Goal: Task Accomplishment & Management: Complete application form

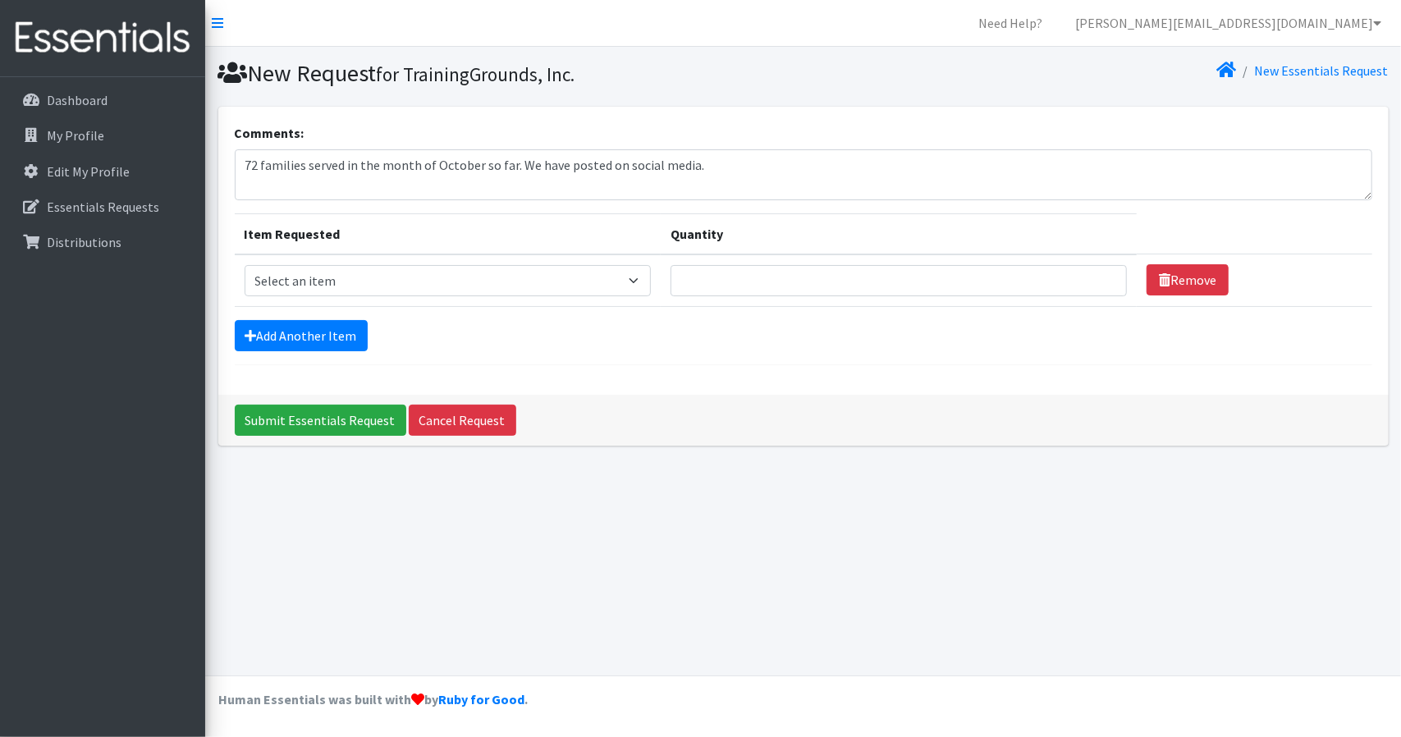
click at [737, 172] on textarea "72 families served in the month of October so far. We have posted on social med…" at bounding box center [804, 174] width 1138 height 51
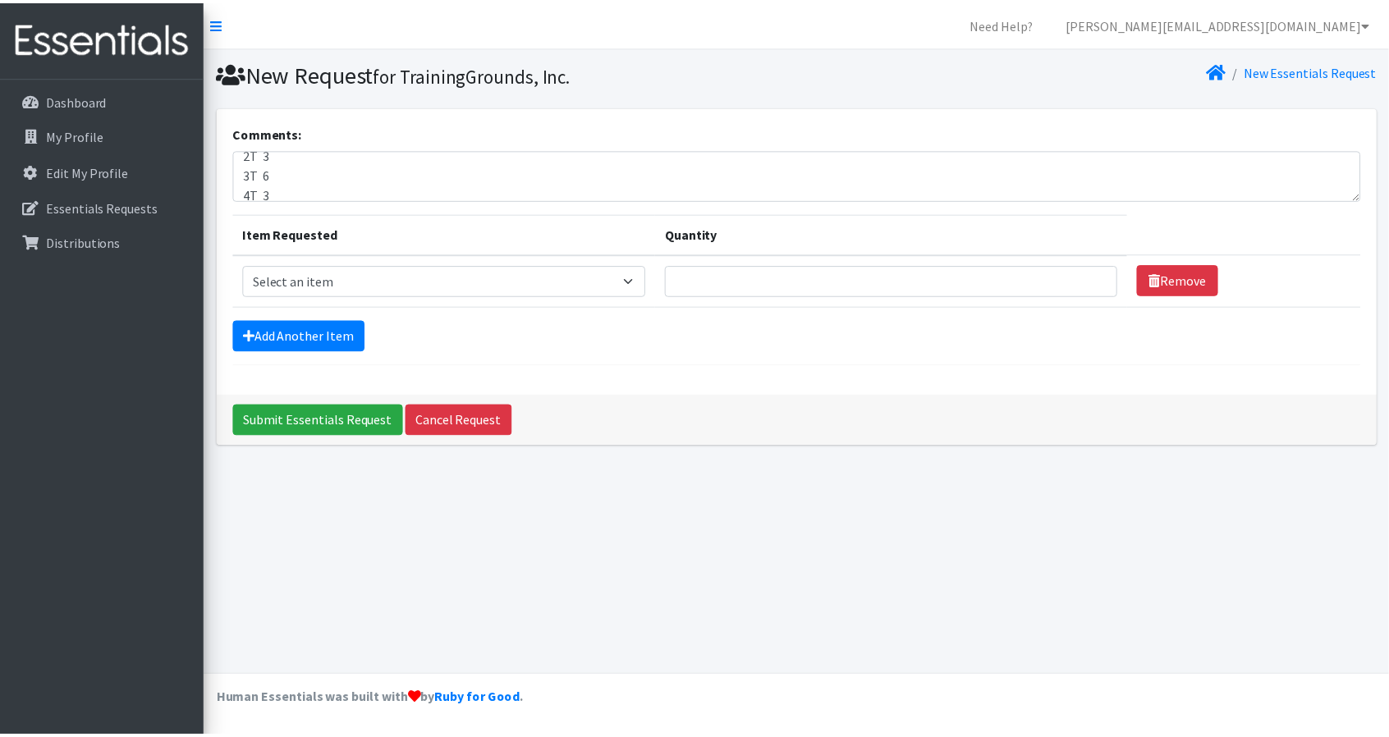
scroll to position [177, 0]
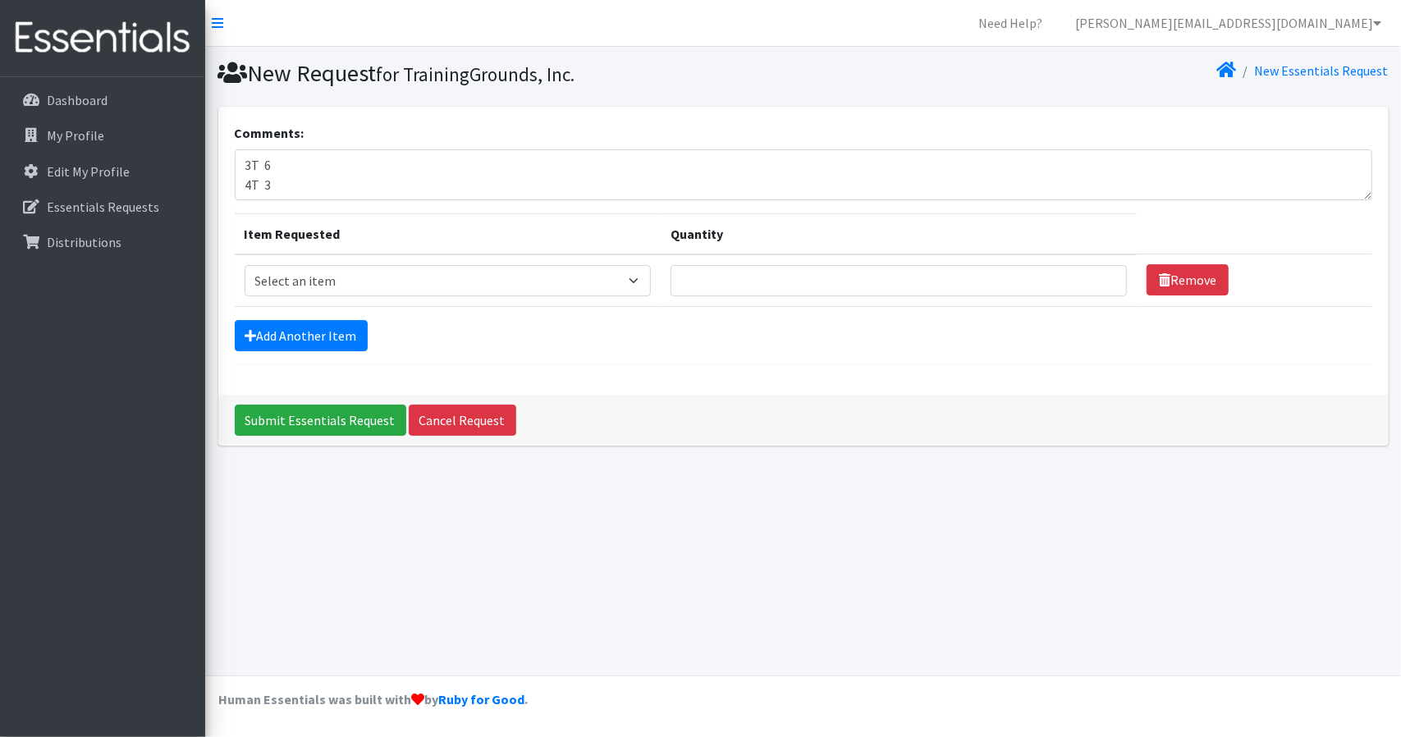
type textarea "72 families served in the month of October so far. We have posted on social med…"
click at [424, 279] on select "Select an item Diaper - 2T/3T Bundle Diapers - 3T/4T Bundle Diapers - 4T/5T Bun…" at bounding box center [448, 280] width 407 height 31
select select "14873"
click at [245, 265] on select "Select an item Diaper - 2T/3T Bundle Diapers - 3T/4T Bundle Diapers - 4T/5T Bun…" at bounding box center [448, 280] width 407 height 31
click at [736, 287] on input "Quantity" at bounding box center [899, 280] width 456 height 31
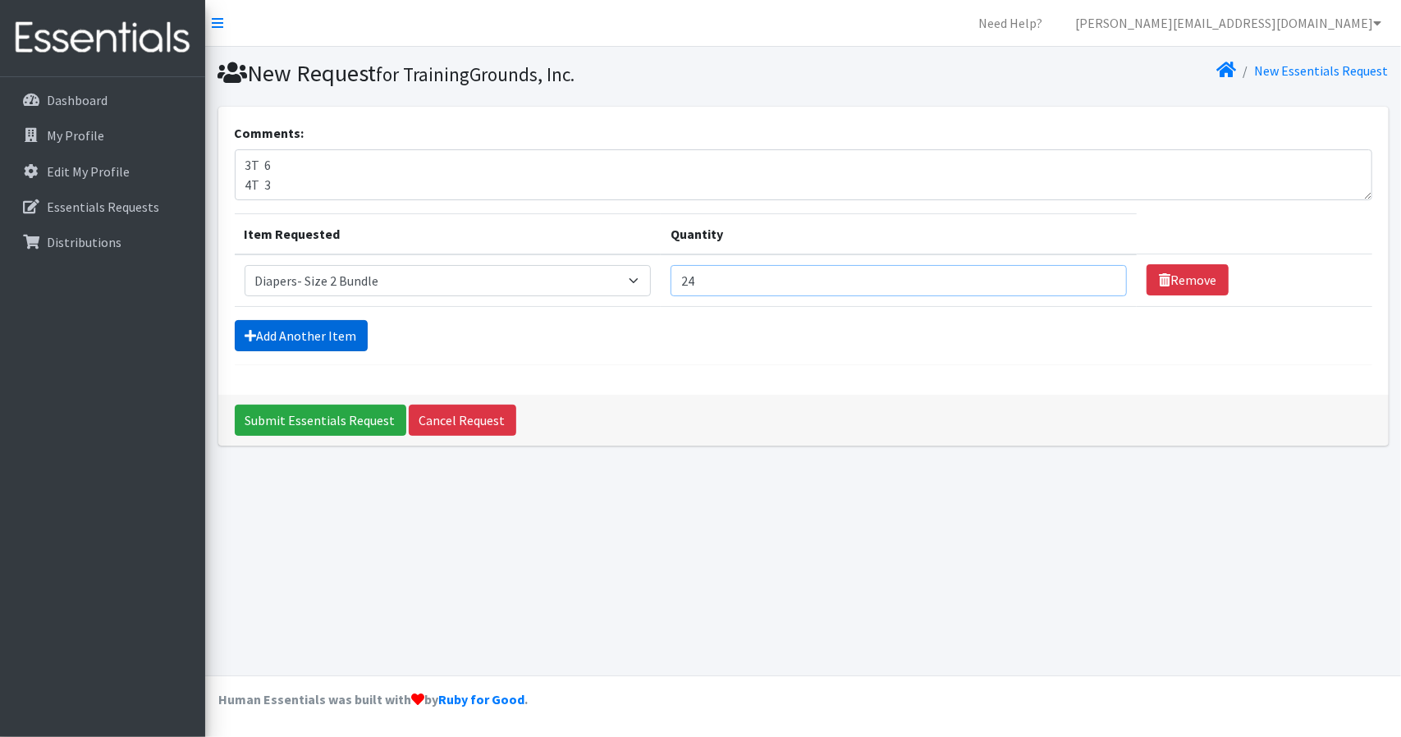
type input "24"
click at [344, 337] on link "Add Another Item" at bounding box center [301, 335] width 133 height 31
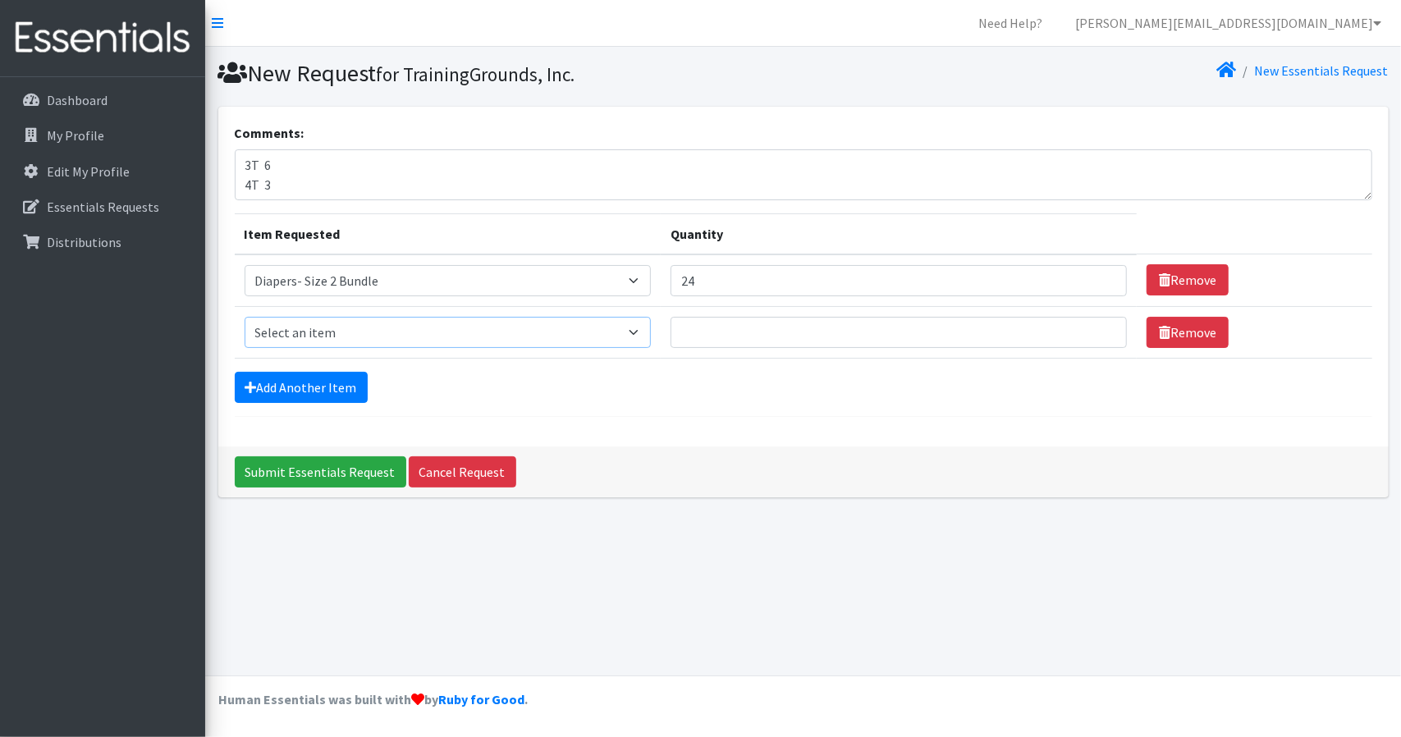
click at [377, 325] on select "Select an item Diaper - 2T/3T Bundle Diapers - 3T/4T Bundle Diapers - 4T/5T Bun…" at bounding box center [448, 332] width 407 height 31
select select "14874"
click at [245, 317] on select "Select an item Diaper - 2T/3T Bundle Diapers - 3T/4T Bundle Diapers - 4T/5T Bun…" at bounding box center [448, 332] width 407 height 31
click at [332, 385] on link "Add Another Item" at bounding box center [301, 387] width 133 height 31
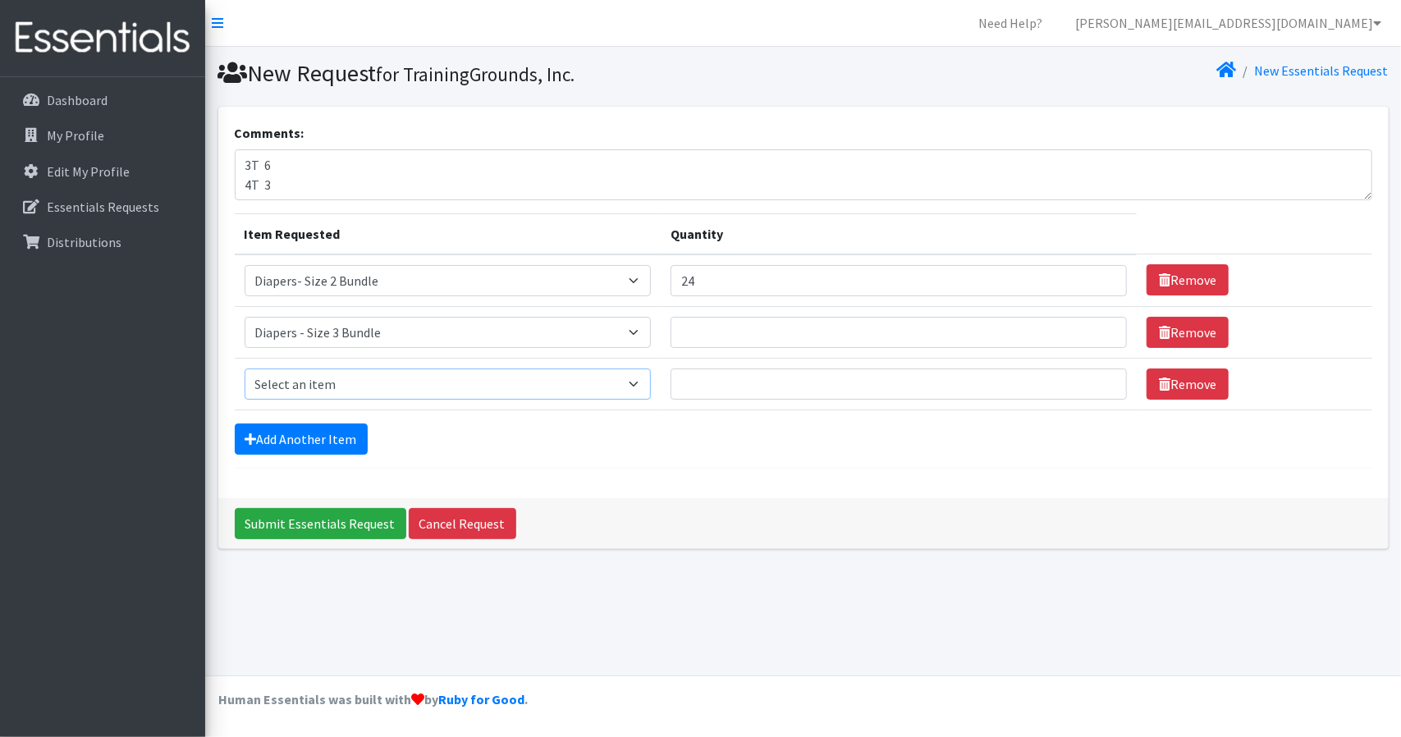
click at [368, 385] on select "Select an item Diaper - 2T/3T Bundle Diapers - 3T/4T Bundle Diapers - 4T/5T Bun…" at bounding box center [448, 384] width 407 height 31
select select "14876"
click at [245, 369] on select "Select an item Diaper - 2T/3T Bundle Diapers - 3T/4T Bundle Diapers - 4T/5T Bun…" at bounding box center [448, 384] width 407 height 31
click at [328, 439] on link "Add Another Item" at bounding box center [301, 439] width 133 height 31
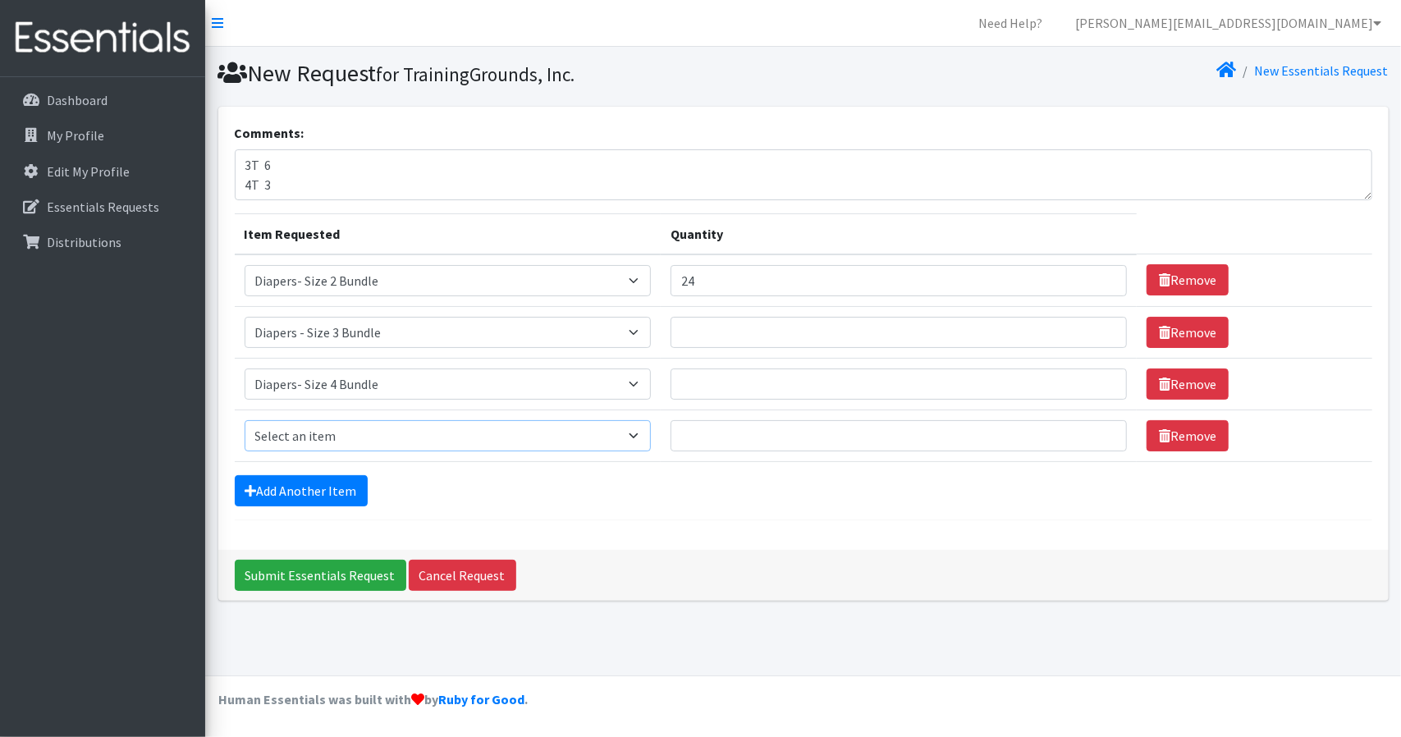
click at [348, 421] on select "Select an item Diaper - 2T/3T Bundle Diapers - 3T/4T Bundle Diapers - 4T/5T Bun…" at bounding box center [448, 435] width 407 height 31
select select "14877"
click at [245, 420] on select "Select an item Diaper - 2T/3T Bundle Diapers - 3T/4T Bundle Diapers - 4T/5T Bun…" at bounding box center [448, 435] width 407 height 31
click at [308, 487] on link "Add Another Item" at bounding box center [301, 490] width 133 height 31
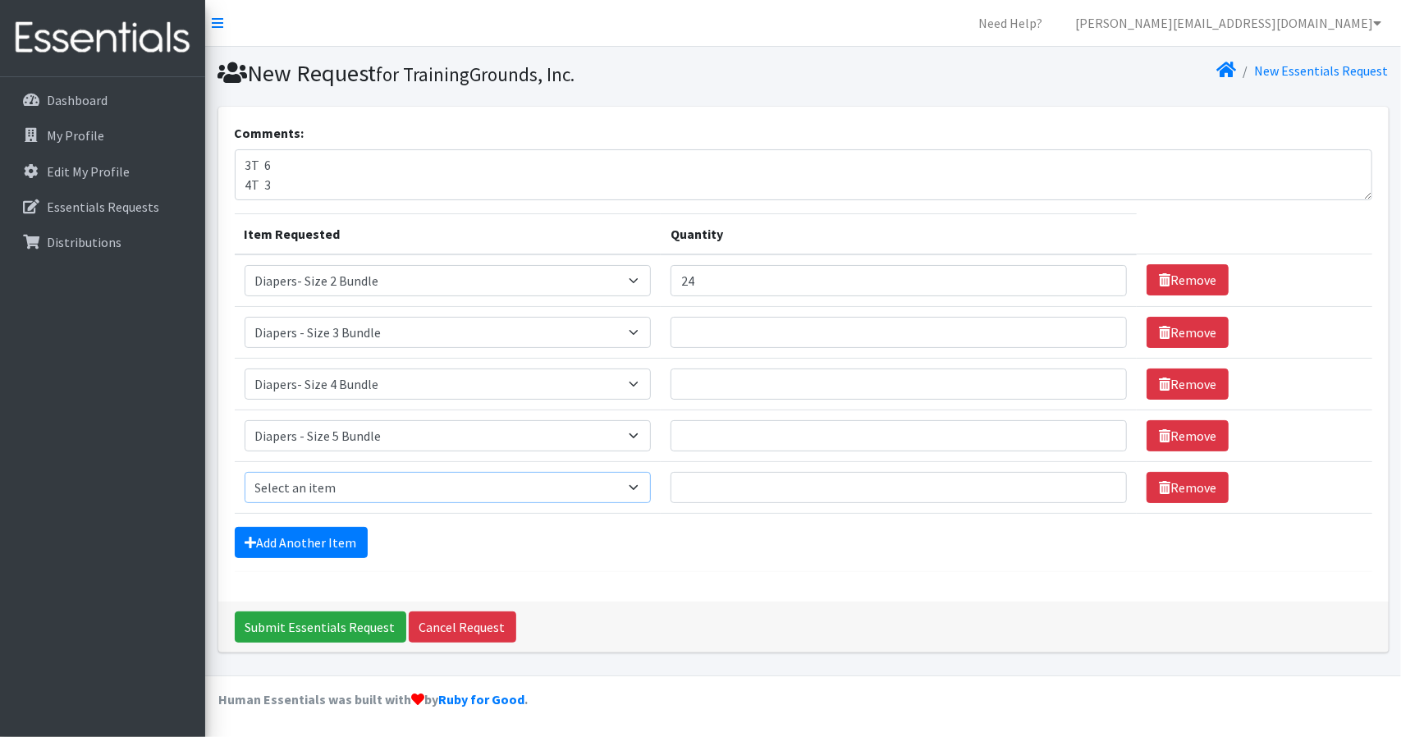
click at [325, 487] on select "Select an item Diaper - 2T/3T Bundle Diapers - 3T/4T Bundle Diapers - 4T/5T Bun…" at bounding box center [448, 487] width 407 height 31
select select "14878"
click at [245, 472] on select "Select an item Diaper - 2T/3T Bundle Diapers - 3T/4T Bundle Diapers - 4T/5T Bun…" at bounding box center [448, 487] width 407 height 31
click at [780, 482] on input "Quantity" at bounding box center [899, 487] width 456 height 31
type input "44"
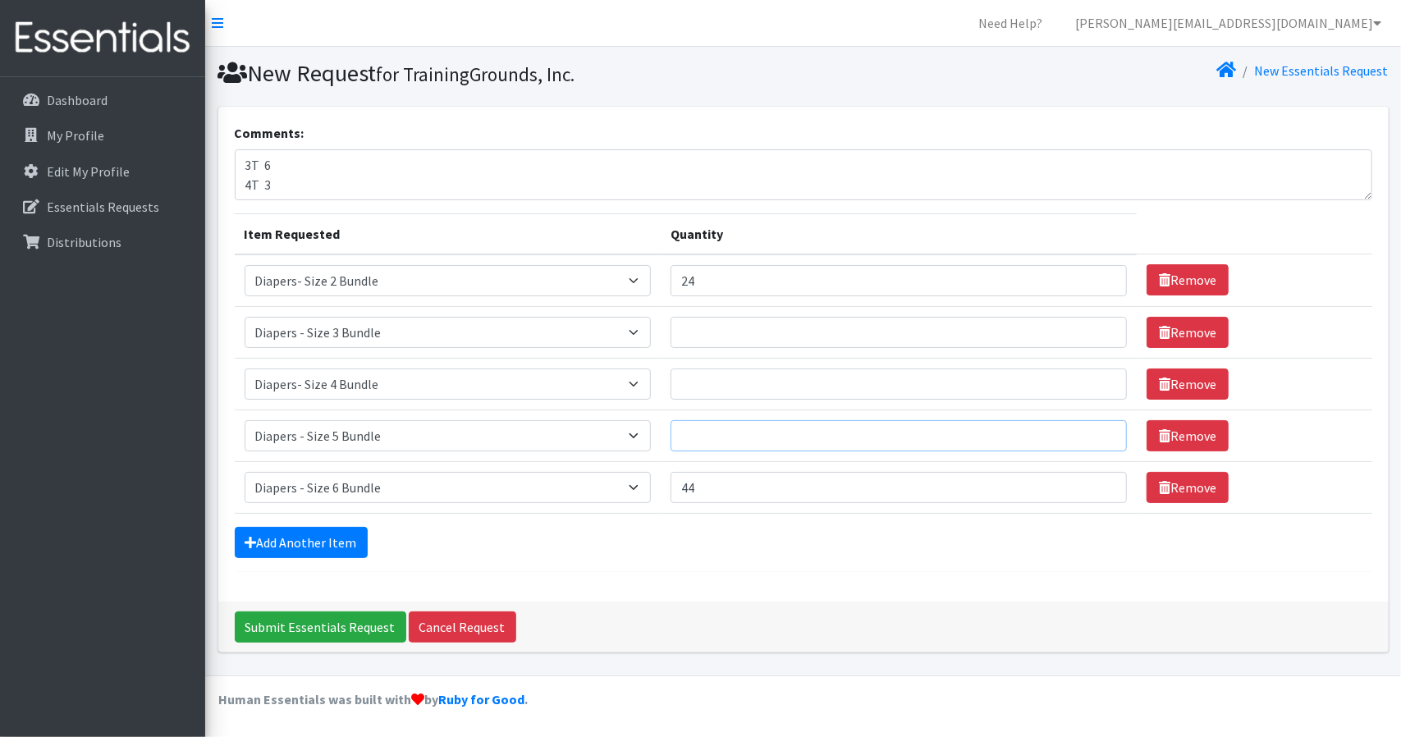
click at [793, 438] on input "Quantity" at bounding box center [899, 435] width 456 height 31
type input "56"
click at [790, 395] on input "Quantity" at bounding box center [899, 384] width 456 height 31
type input "80"
drag, startPoint x: 721, startPoint y: 490, endPoint x: 656, endPoint y: 483, distance: 65.3
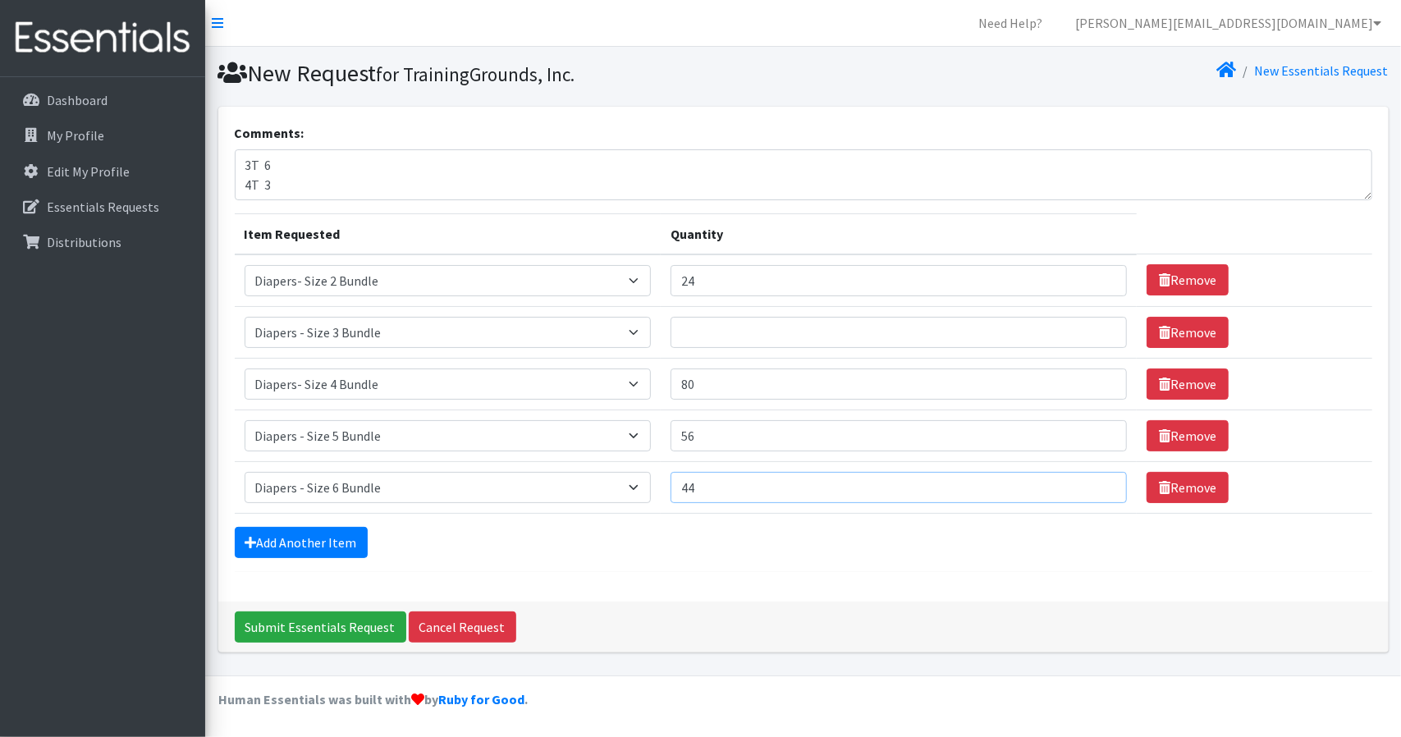
click at [656, 483] on tr "Item Requested Select an item Diaper - 2T/3T Bundle Diapers - 3T/4T Bundle Diap…" at bounding box center [804, 487] width 1138 height 52
type input "60"
click at [601, 548] on div "Add Another Item" at bounding box center [804, 542] width 1138 height 31
click at [271, 537] on link "Add Another Item" at bounding box center [301, 542] width 133 height 31
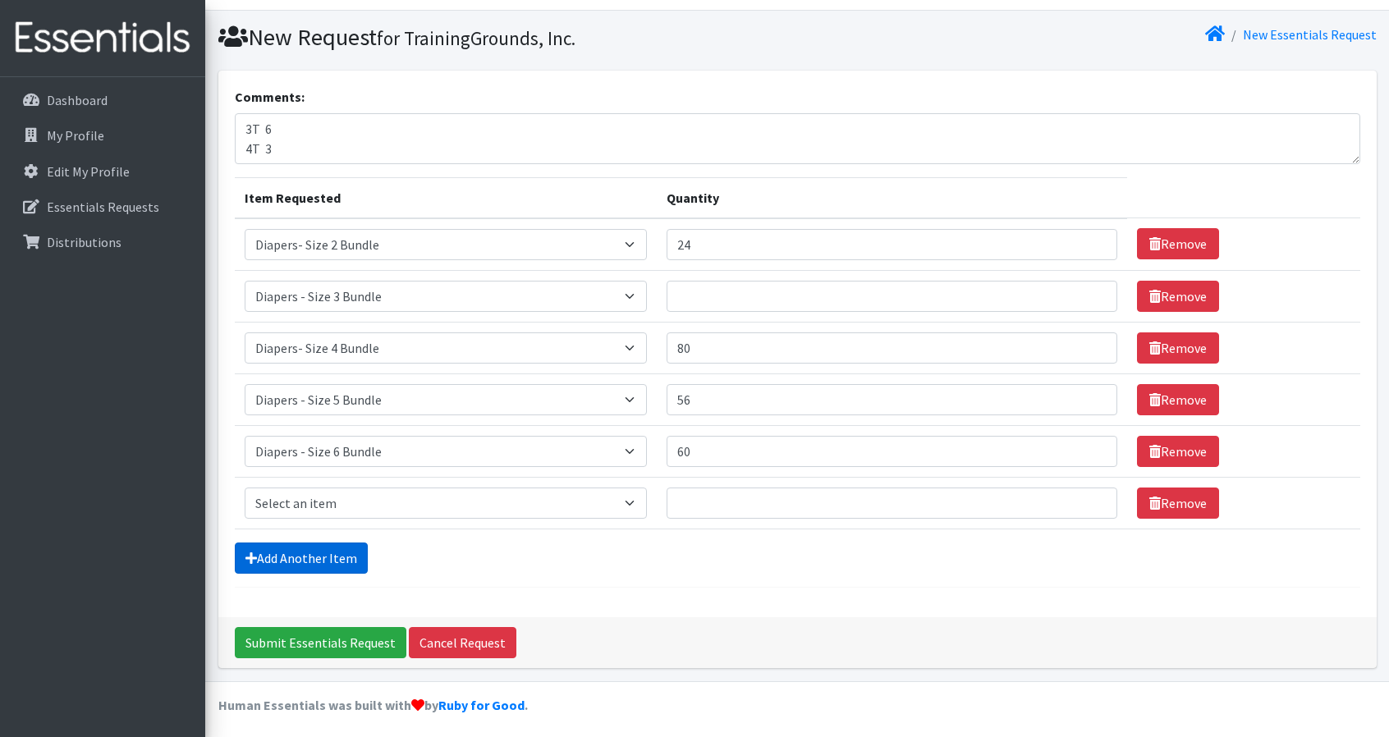
scroll to position [38, 0]
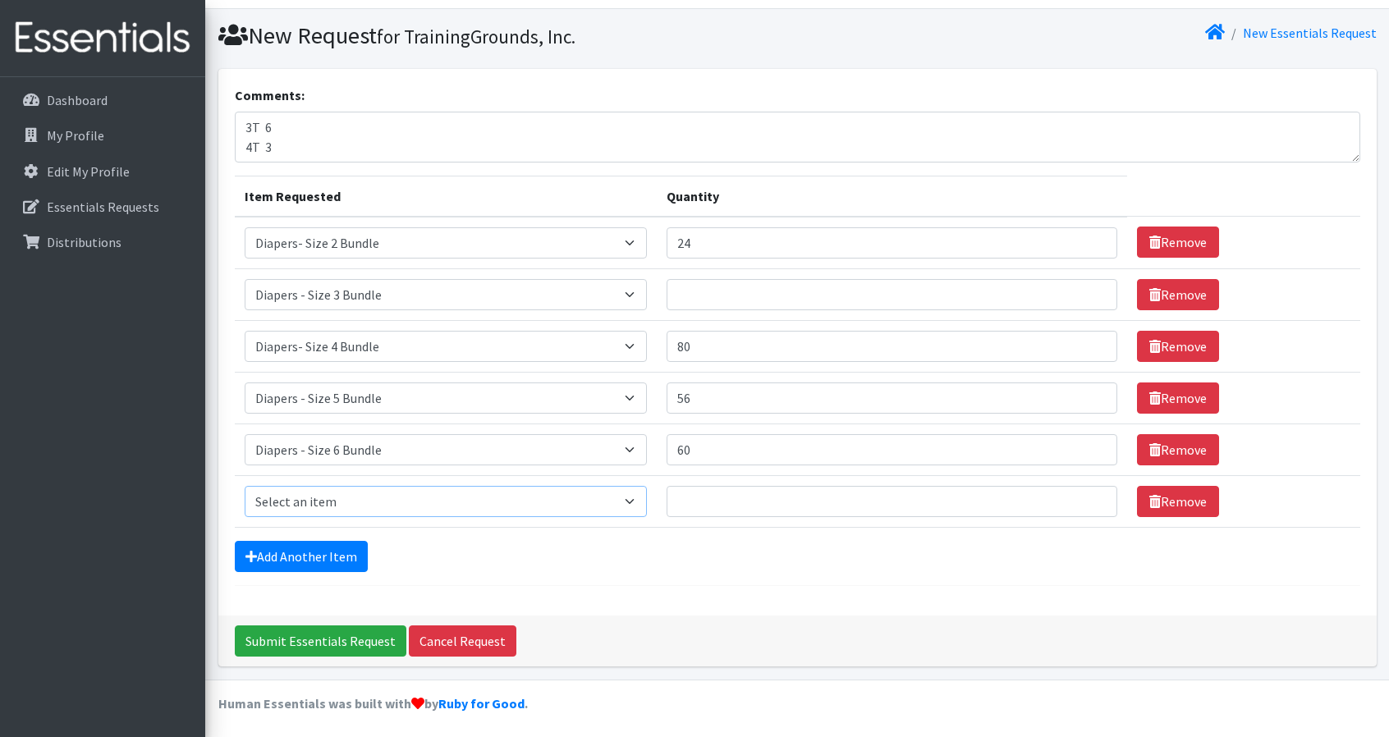
click at [399, 498] on select "Select an item Diaper - 2T/3T Bundle Diapers - 3T/4T Bundle Diapers - 4T/5T Bun…" at bounding box center [446, 501] width 402 height 31
select select "14879"
click at [245, 486] on select "Select an item Diaper - 2T/3T Bundle Diapers - 3T/4T Bundle Diapers - 4T/5T Bun…" at bounding box center [446, 501] width 402 height 31
click at [777, 490] on input "Quantity" at bounding box center [893, 501] width 452 height 31
type input "35"
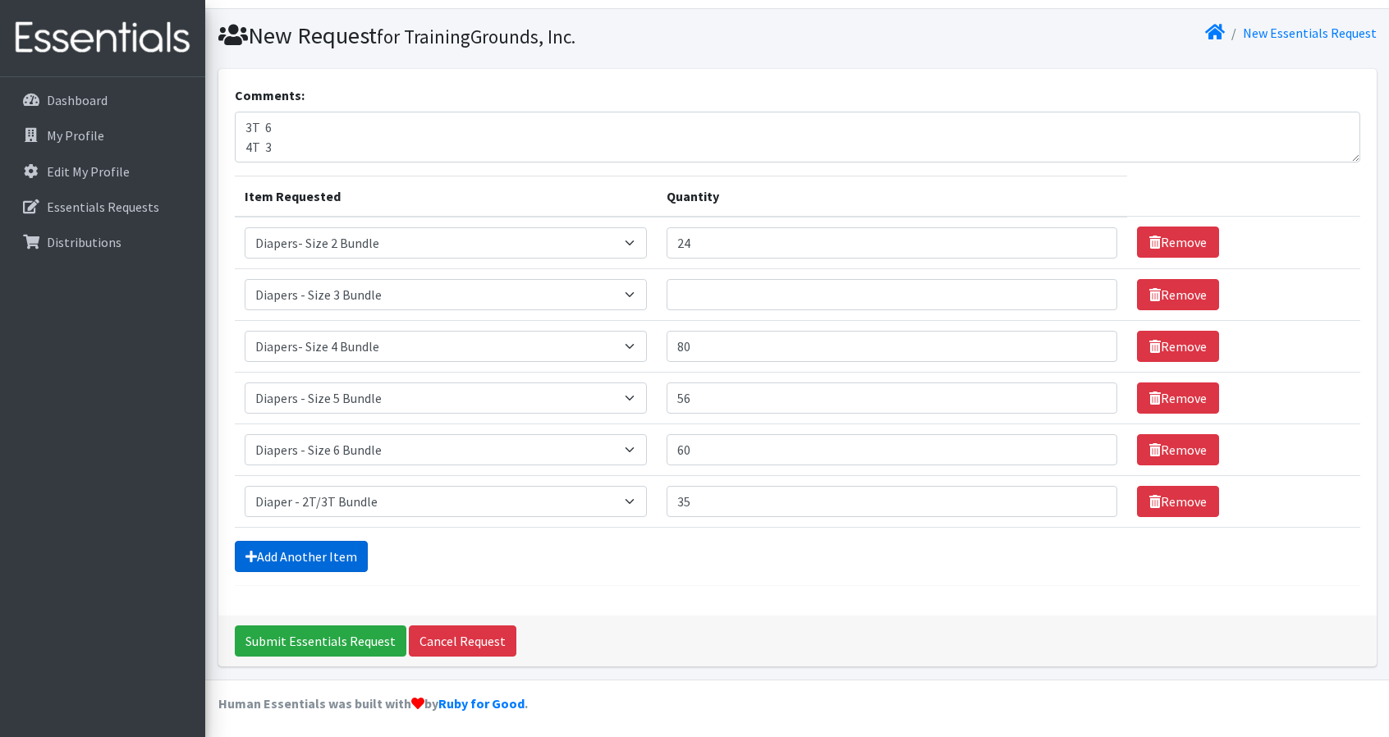
click at [353, 556] on link "Add Another Item" at bounding box center [301, 556] width 133 height 31
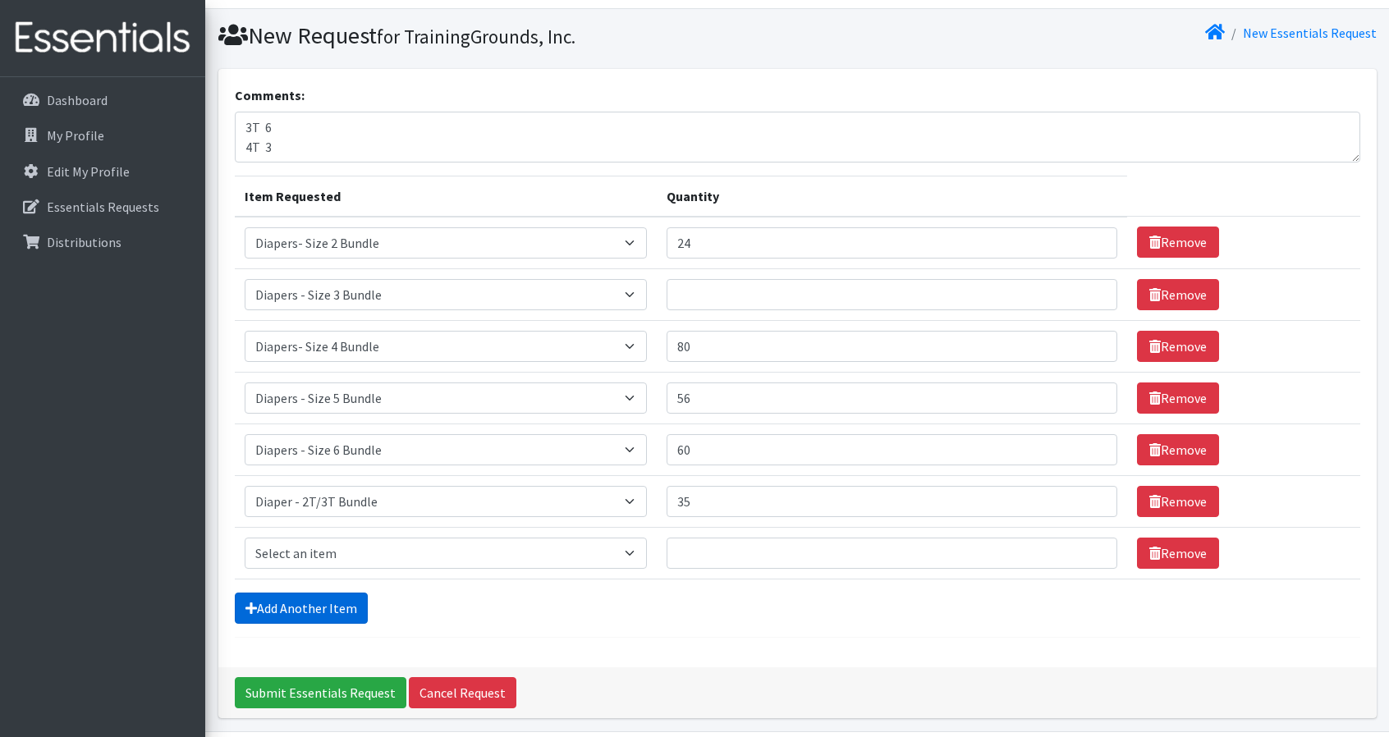
scroll to position [89, 0]
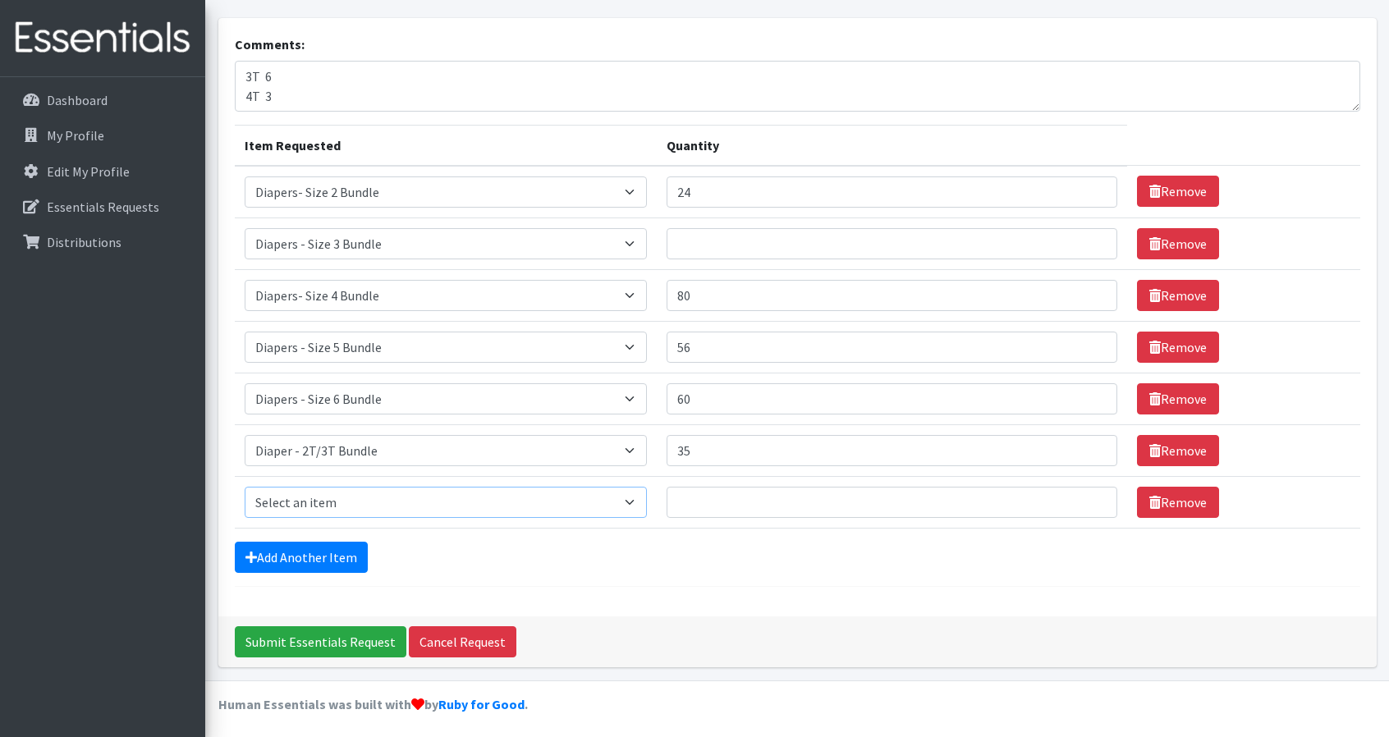
click at [553, 502] on select "Select an item Diaper - 2T/3T Bundle Diapers - 3T/4T Bundle Diapers - 4T/5T Bun…" at bounding box center [446, 502] width 402 height 31
select select "14880"
click at [245, 487] on select "Select an item Diaper - 2T/3T Bundle Diapers - 3T/4T Bundle Diapers - 4T/5T Bun…" at bounding box center [446, 502] width 402 height 31
click at [761, 502] on input "Quantity" at bounding box center [893, 502] width 452 height 31
type input "16"
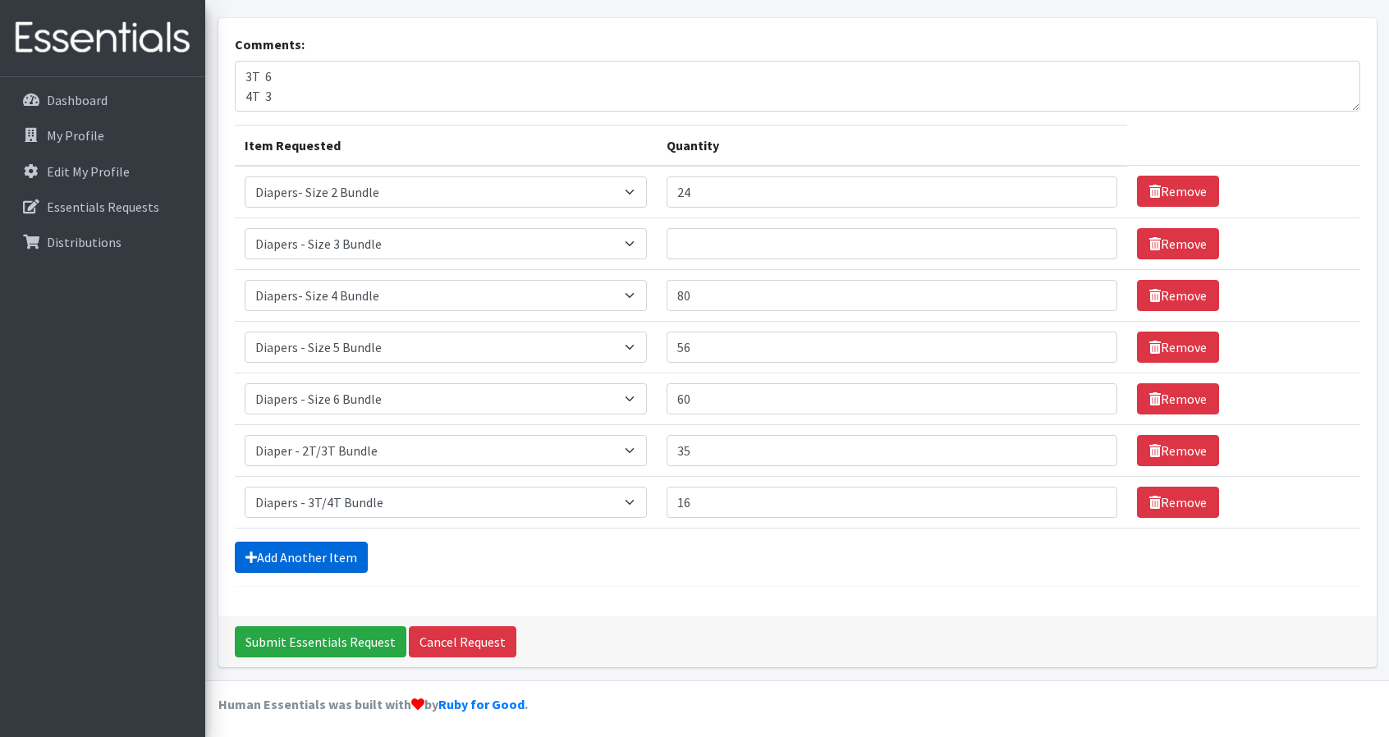
click at [345, 556] on link "Add Another Item" at bounding box center [301, 557] width 133 height 31
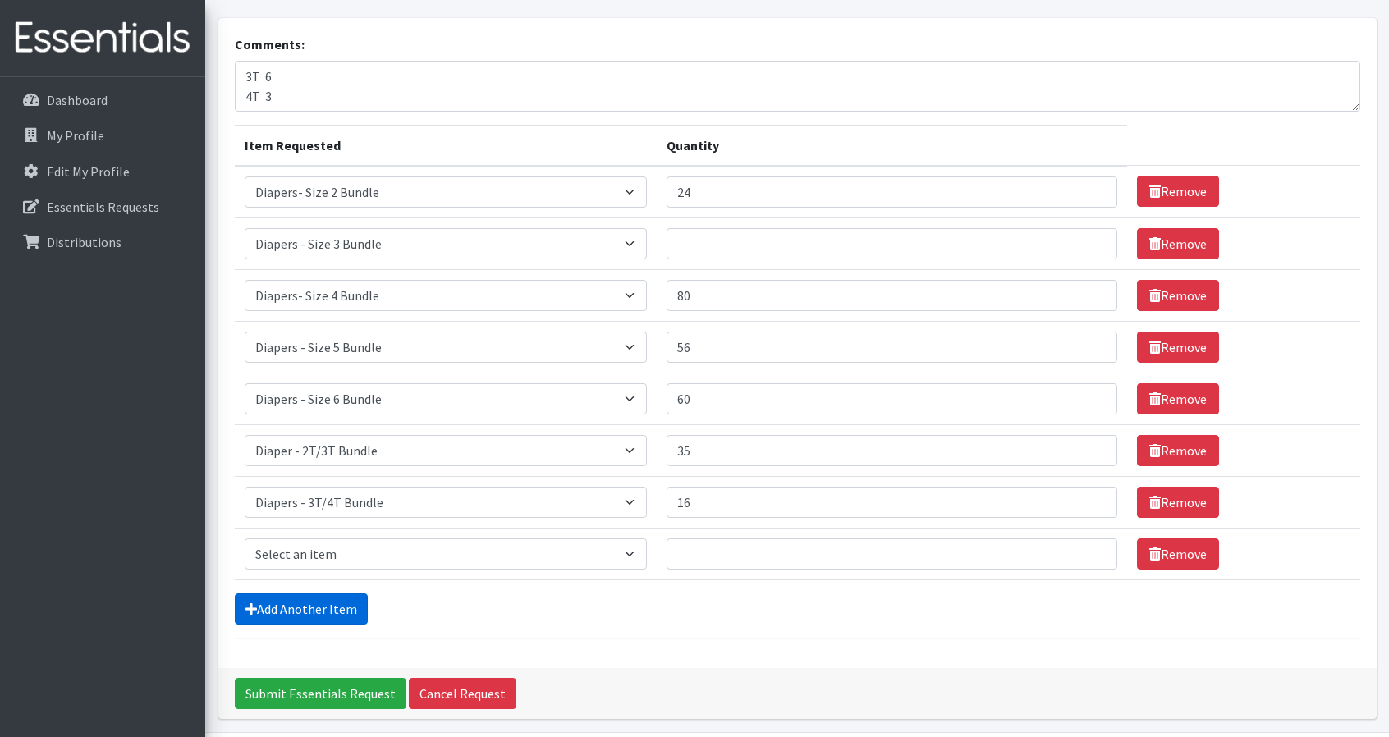
scroll to position [140, 0]
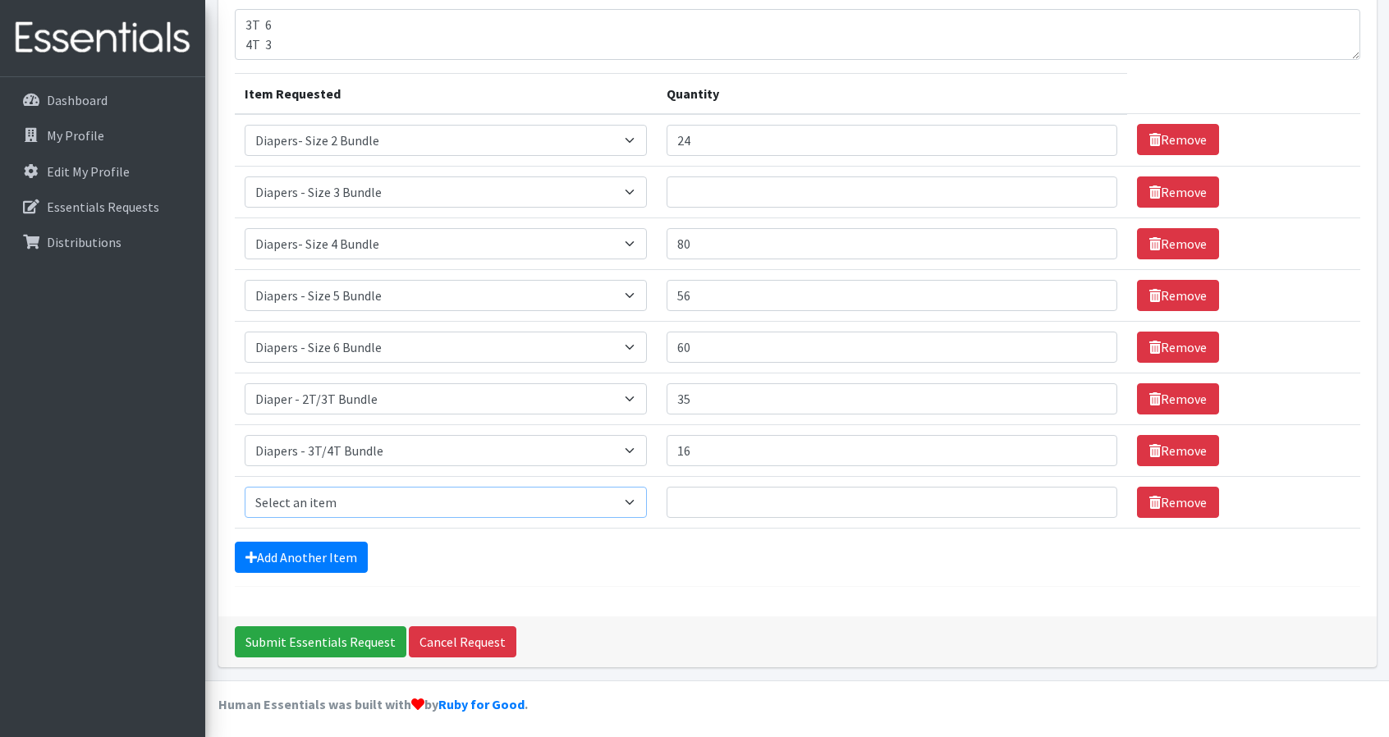
click at [452, 496] on select "Select an item Diaper - 2T/3T Bundle Diapers - 3T/4T Bundle Diapers - 4T/5T Bun…" at bounding box center [446, 502] width 402 height 31
select select "14881"
click at [245, 487] on select "Select an item Diaper - 2T/3T Bundle Diapers - 3T/4T Bundle Diapers - 4T/5T Bun…" at bounding box center [446, 502] width 402 height 31
click at [728, 492] on input "Quantity" at bounding box center [893, 502] width 452 height 31
type input "3"
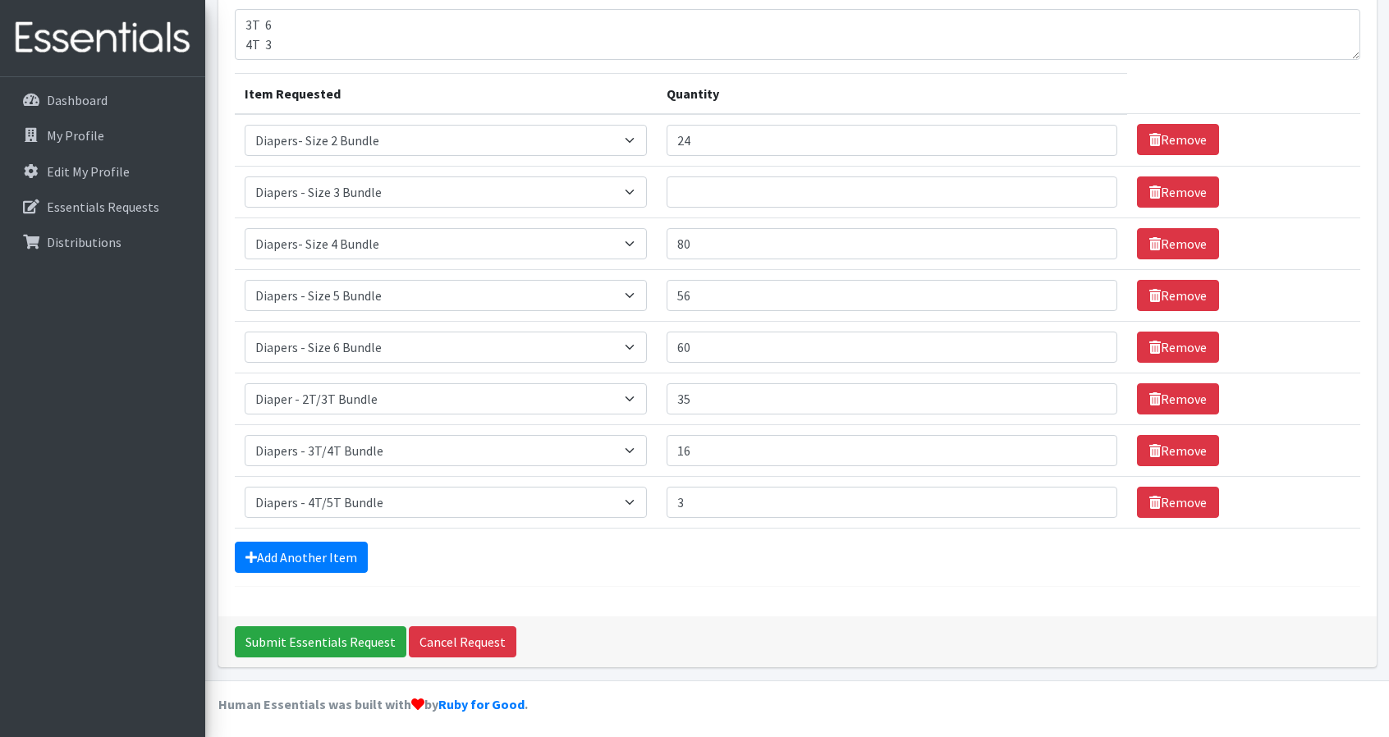
click at [685, 546] on div "Add Another Item" at bounding box center [798, 557] width 1126 height 31
click at [705, 195] on input "Quantity" at bounding box center [893, 192] width 452 height 31
type input "36"
click at [657, 204] on td "Item Requested Select an item Diaper - 2T/3T Bundle Diapers - 3T/4T Bundle Diap…" at bounding box center [446, 192] width 422 height 52
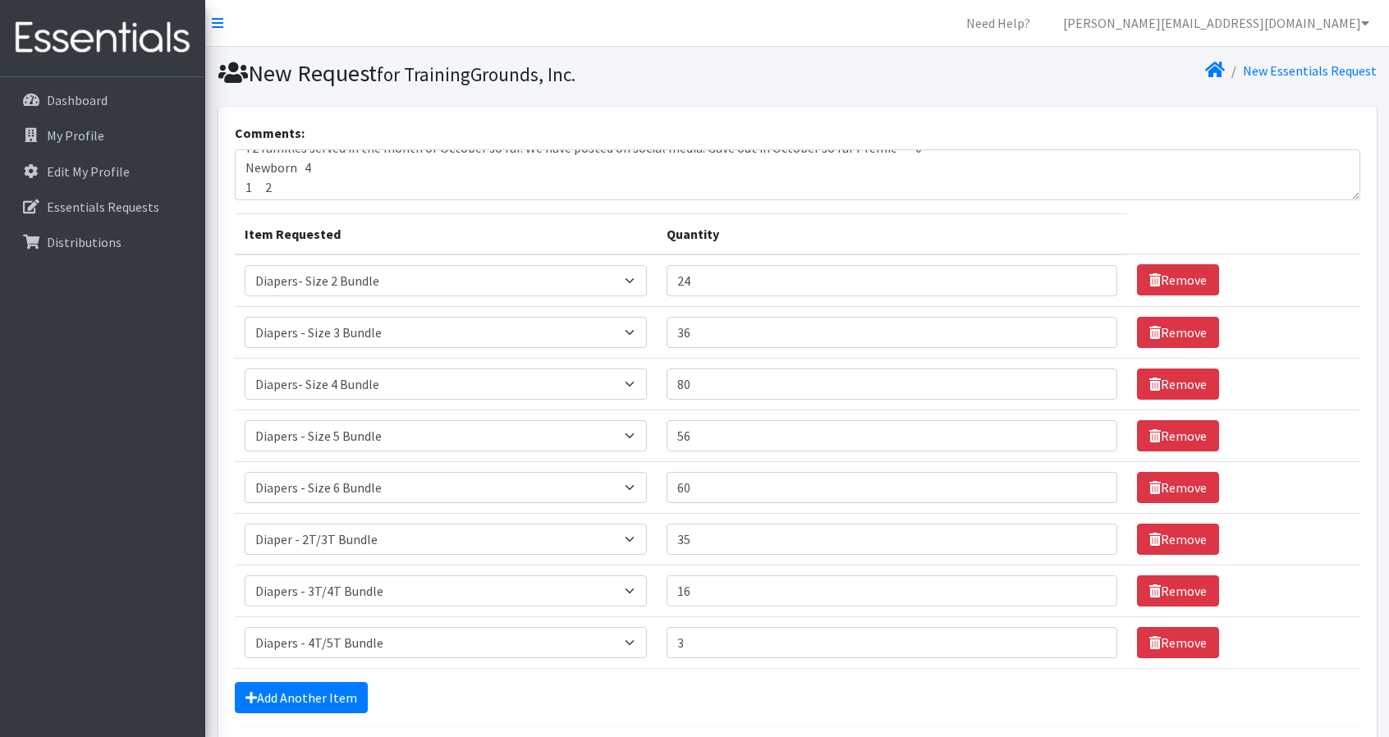
scroll to position [0, 0]
click at [842, 165] on textarea "72 families served in the month of October so far. We have posted on social med…" at bounding box center [798, 174] width 1126 height 51
click at [241, 166] on textarea "72 families served in the month of October so far. We have posted on social med…" at bounding box center [798, 174] width 1126 height 51
click at [245, 184] on textarea "72 families served in the month of October so far. We have posted on social med…" at bounding box center [798, 174] width 1126 height 51
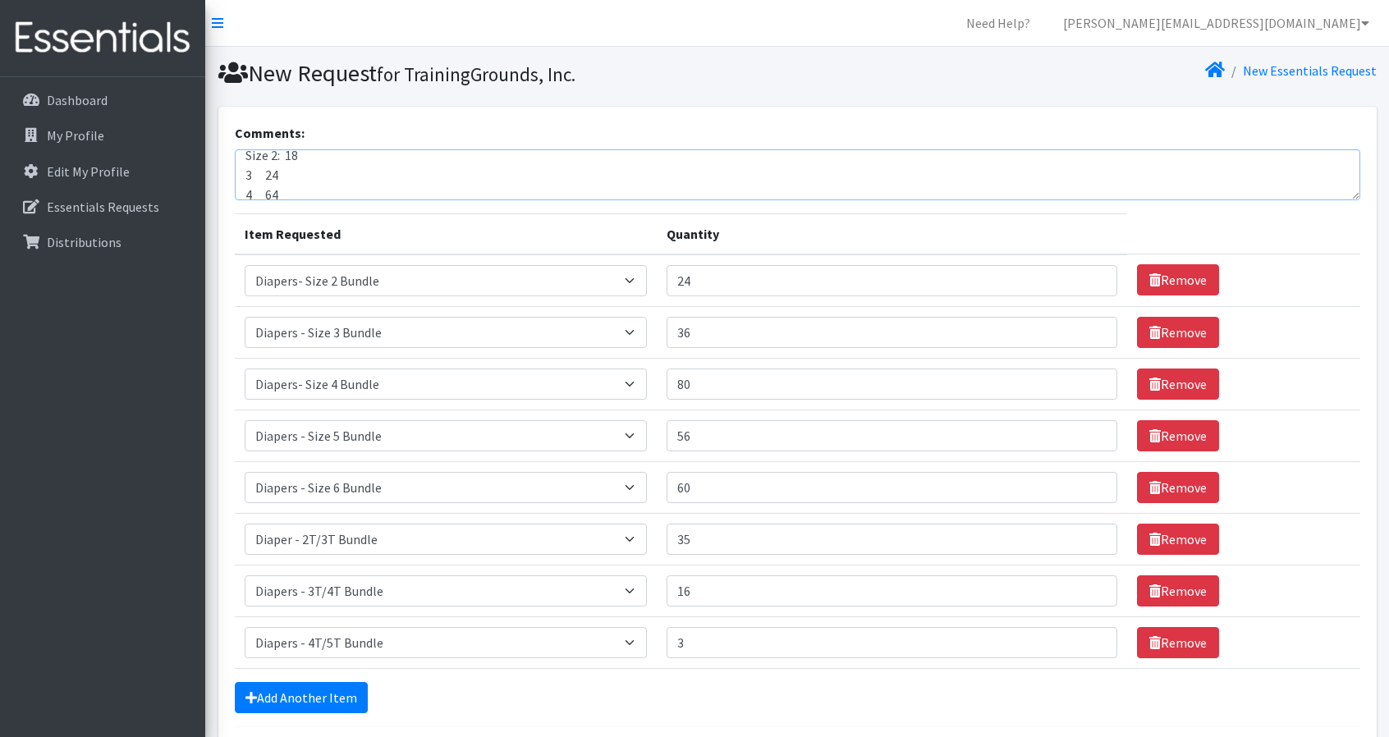
scroll to position [90, 0]
click at [244, 170] on textarea "72 families served in the month of October so far. We have posted on social med…" at bounding box center [798, 174] width 1126 height 51
click at [243, 186] on textarea "72 families served in the month of October so far. We have posted on social med…" at bounding box center [798, 174] width 1126 height 51
click at [241, 175] on textarea "72 families served in the month of October so far. We have posted on social med…" at bounding box center [798, 174] width 1126 height 51
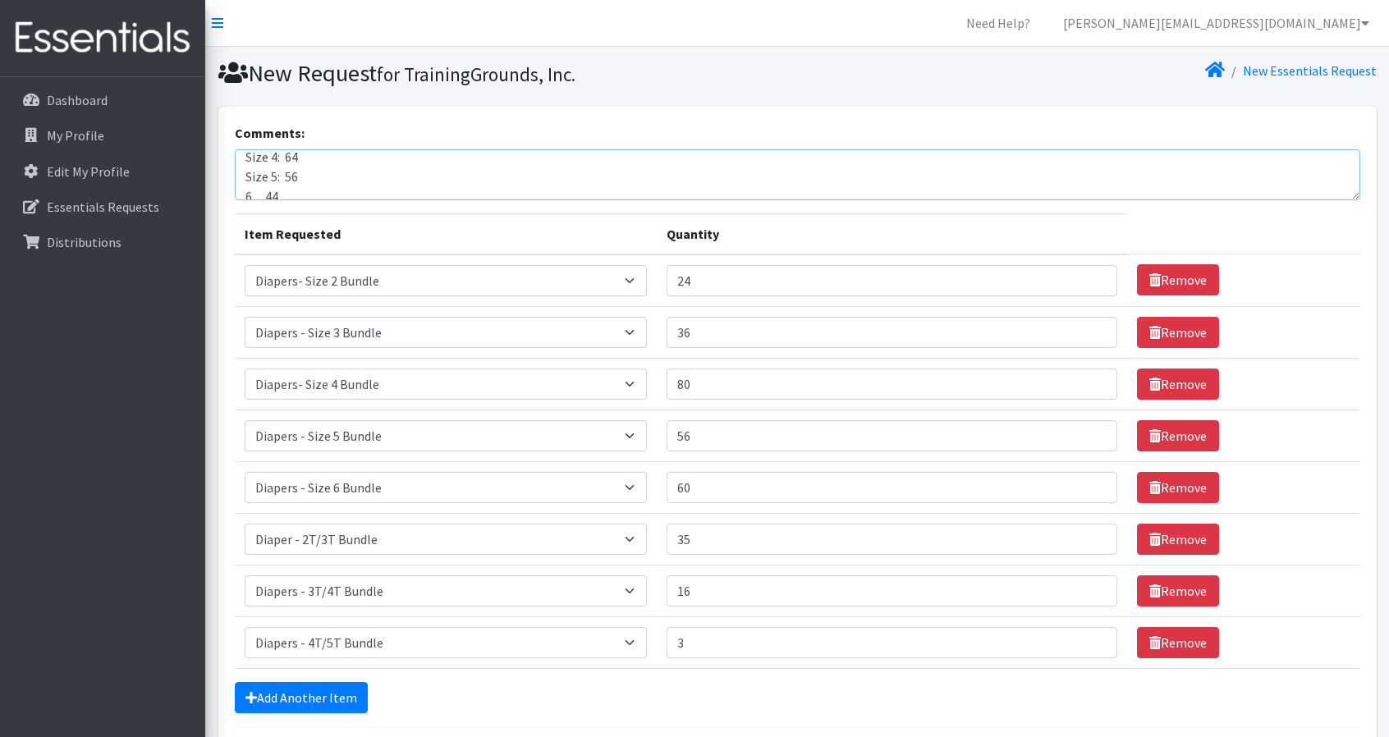
scroll to position [138, 0]
click at [241, 178] on textarea "72 families served in the month of October so far. We have posted on social med…" at bounding box center [798, 174] width 1126 height 51
click at [244, 195] on textarea "72 families served in the month of October so far. We have posted on social med…" at bounding box center [798, 174] width 1126 height 51
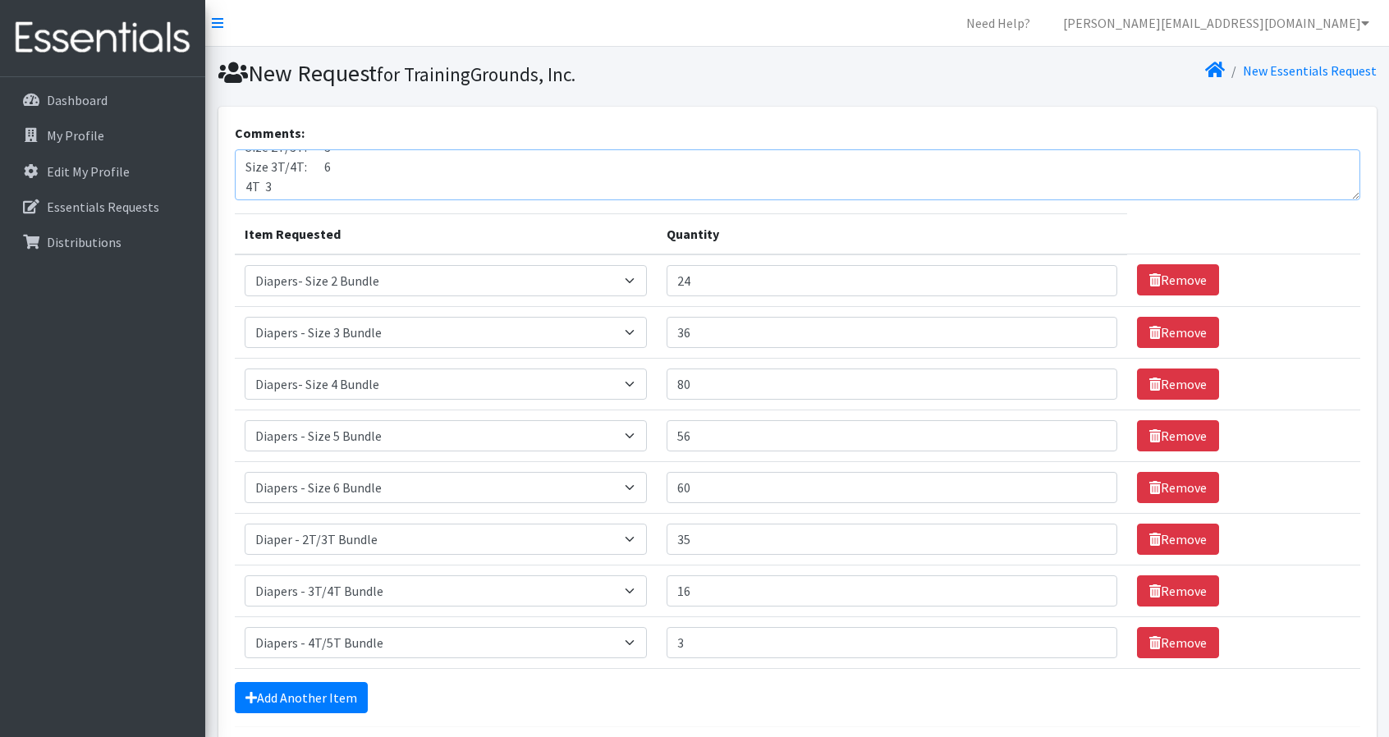
scroll to position [197, 0]
click at [242, 188] on textarea "72 families served in the month of October so far. We have posted on social med…" at bounding box center [798, 174] width 1126 height 51
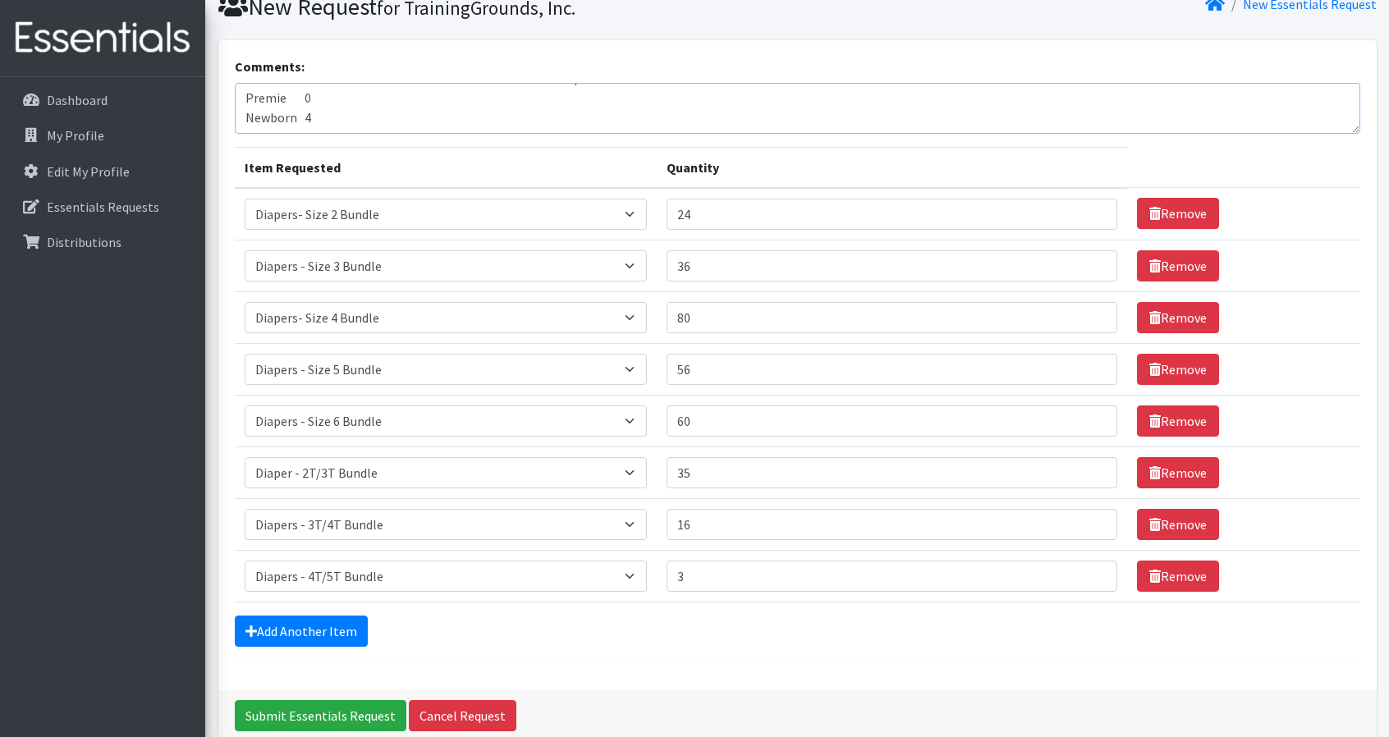
scroll to position [0, 0]
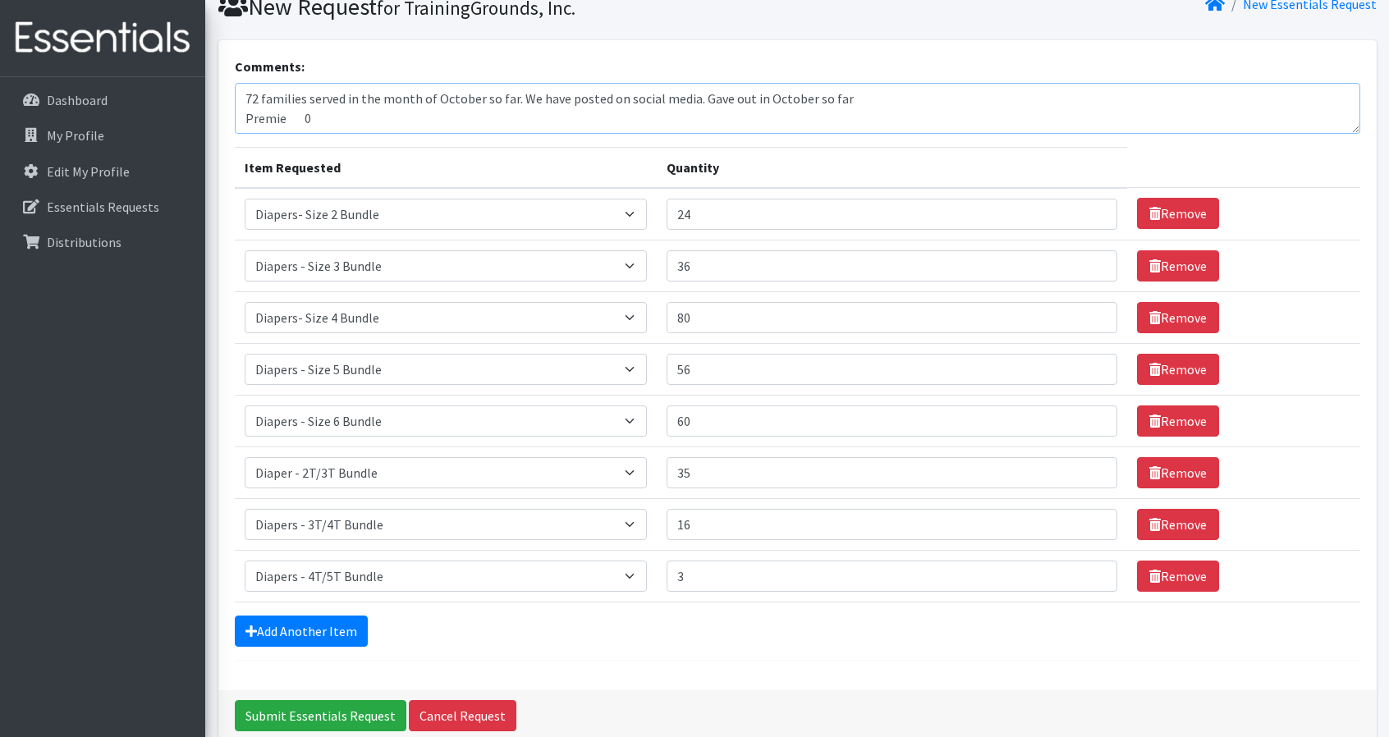
click at [282, 117] on textarea "72 families served in the month of October so far. We have posted on social med…" at bounding box center [798, 108] width 1126 height 51
click at [291, 128] on textarea "72 families served in the month of October so far. We have posted on social med…" at bounding box center [798, 108] width 1126 height 51
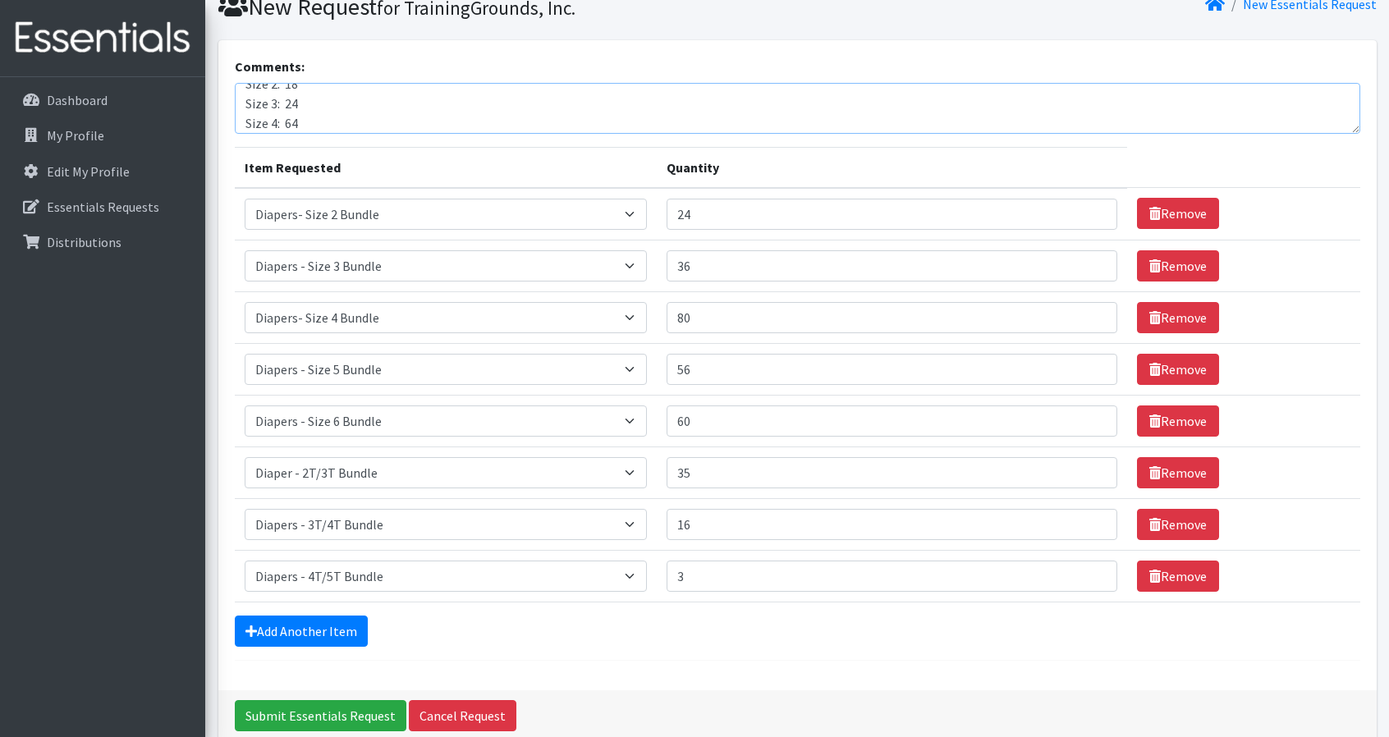
scroll to position [0, 0]
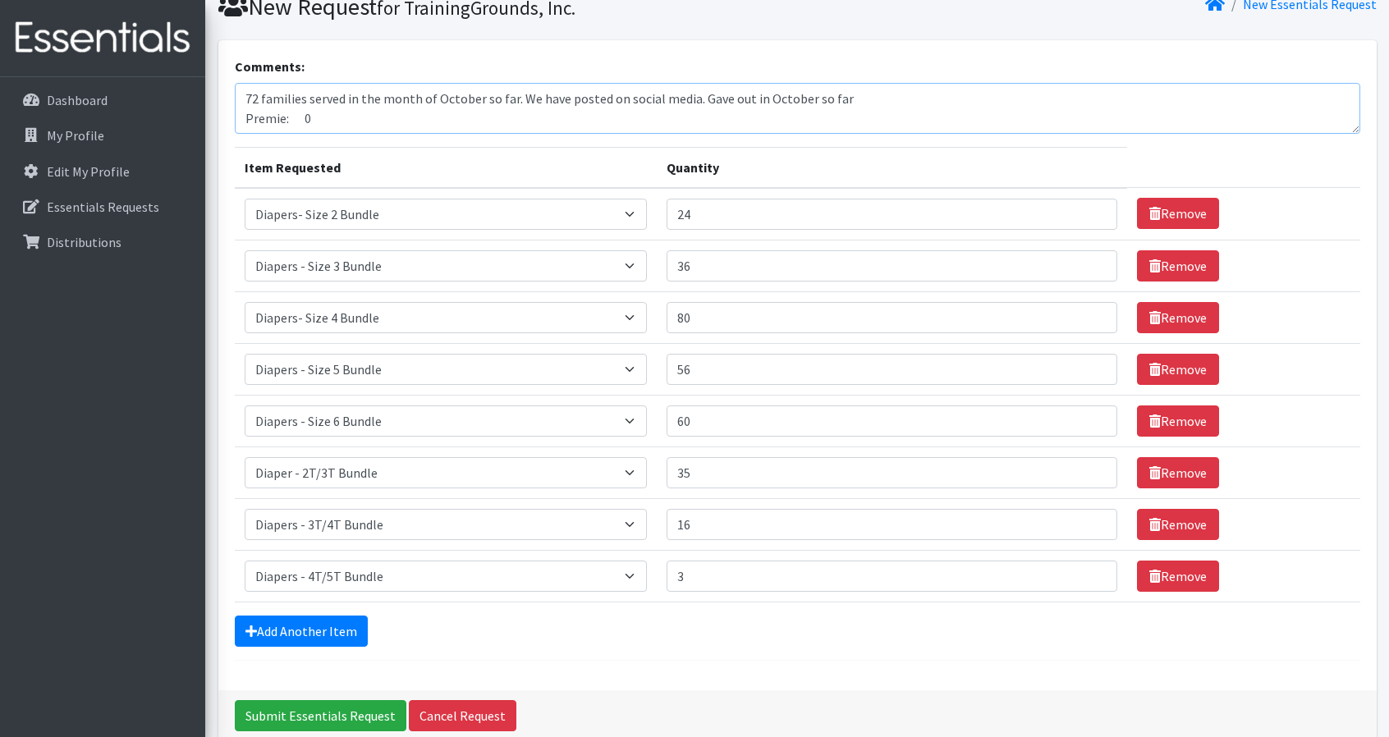
click at [714, 97] on textarea "72 families served in the month of October so far. We have posted on social med…" at bounding box center [798, 108] width 1126 height 51
click at [696, 96] on textarea "72 families served in the month of October so far. We have posted on social med…" at bounding box center [798, 108] width 1126 height 51
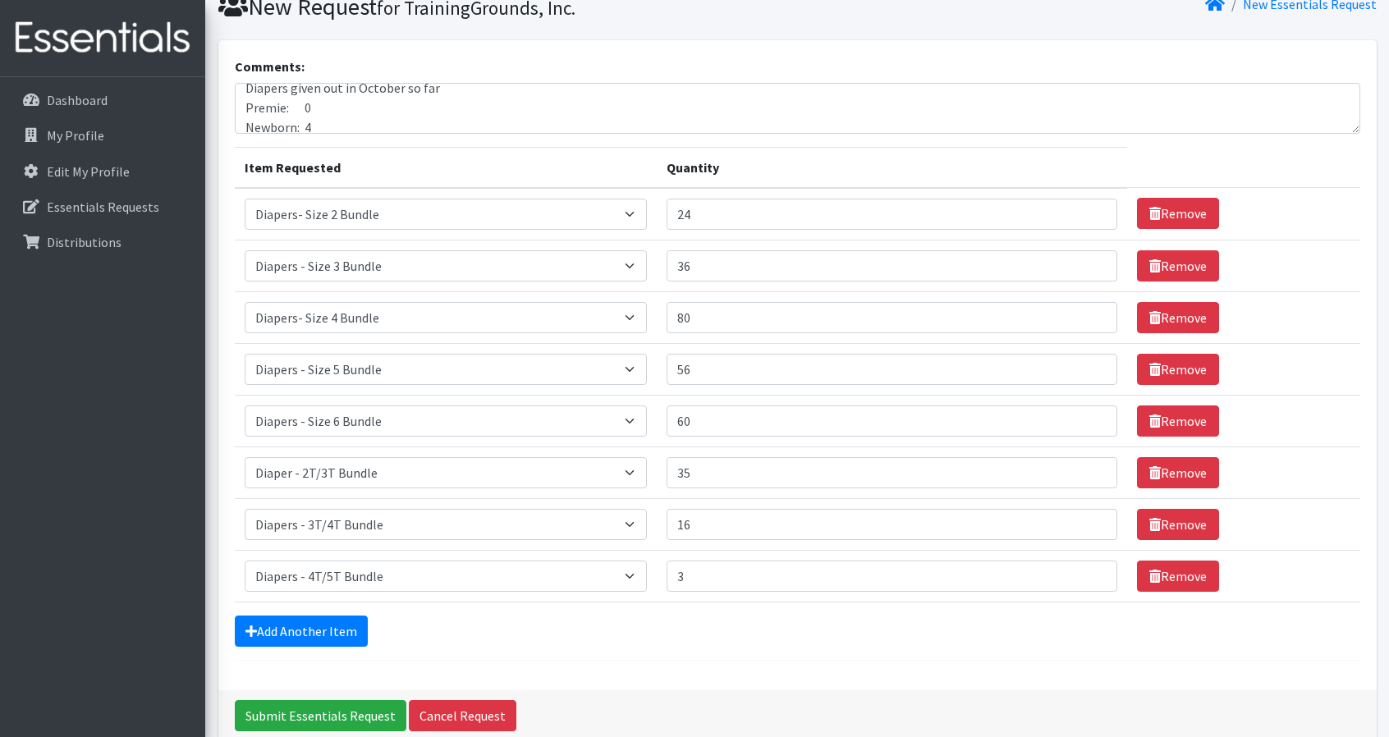
click at [465, 78] on div "Comments: 72 families served in the month of October so far. We have posted on …" at bounding box center [798, 95] width 1126 height 77
click at [456, 85] on textarea "72 families served in the month of October so far. We have posted on social med…" at bounding box center [798, 108] width 1126 height 51
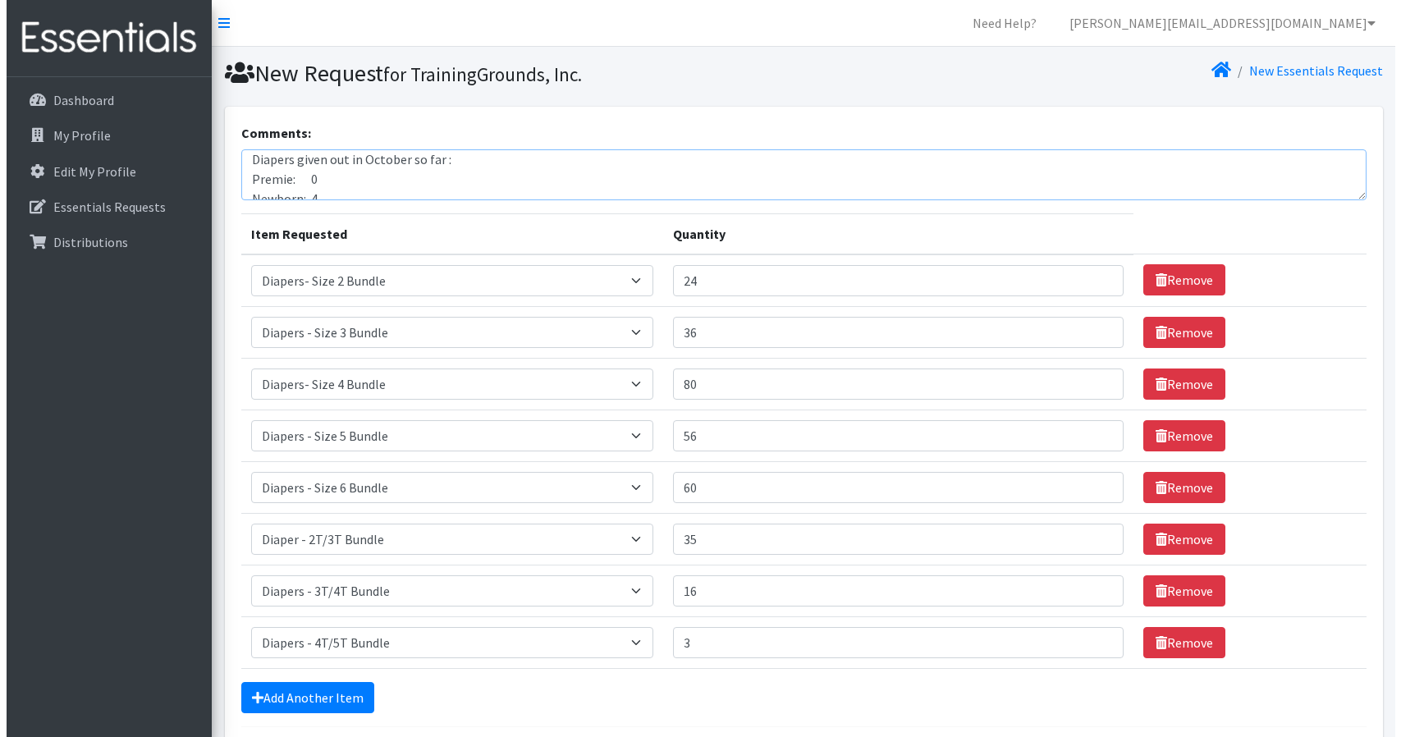
scroll to position [140, 0]
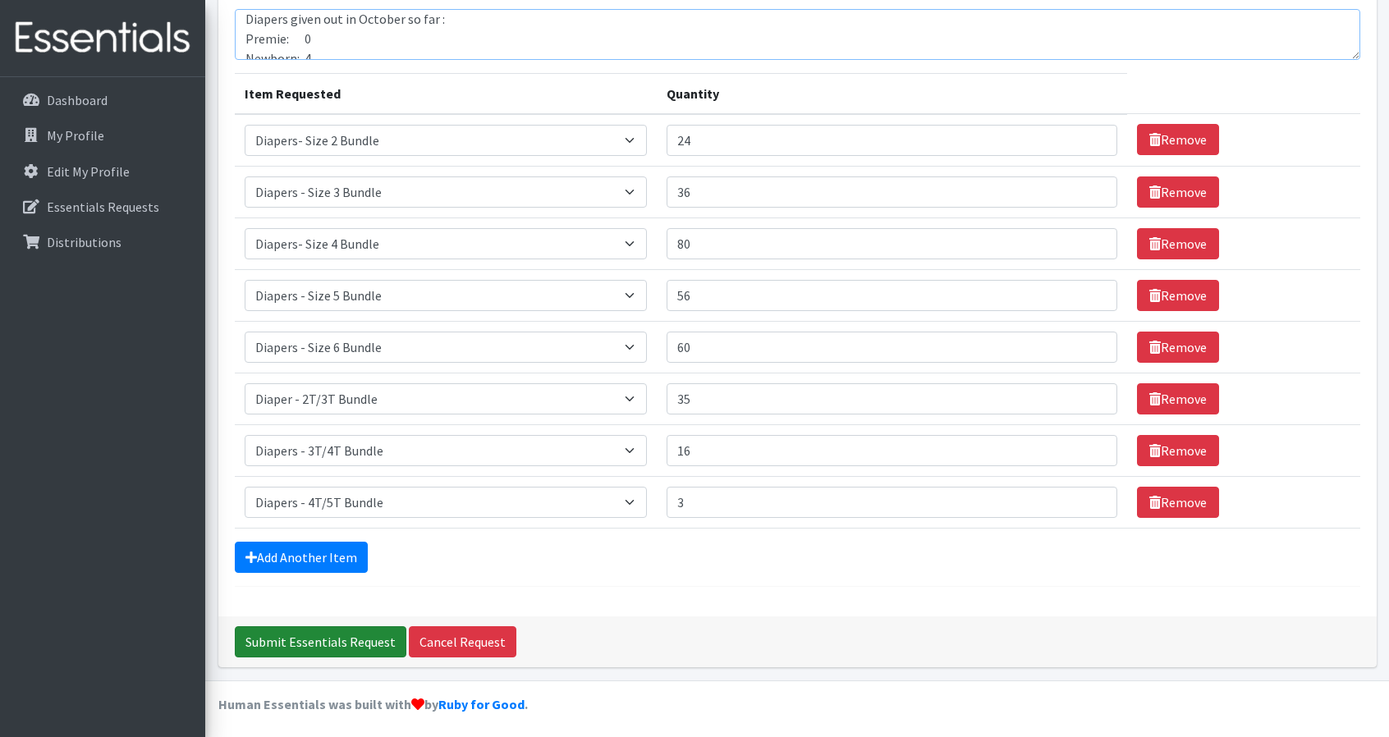
type textarea "72 families served in the month of October so far. We have posted on social med…"
click at [317, 636] on input "Submit Essentials Request" at bounding box center [321, 641] width 172 height 31
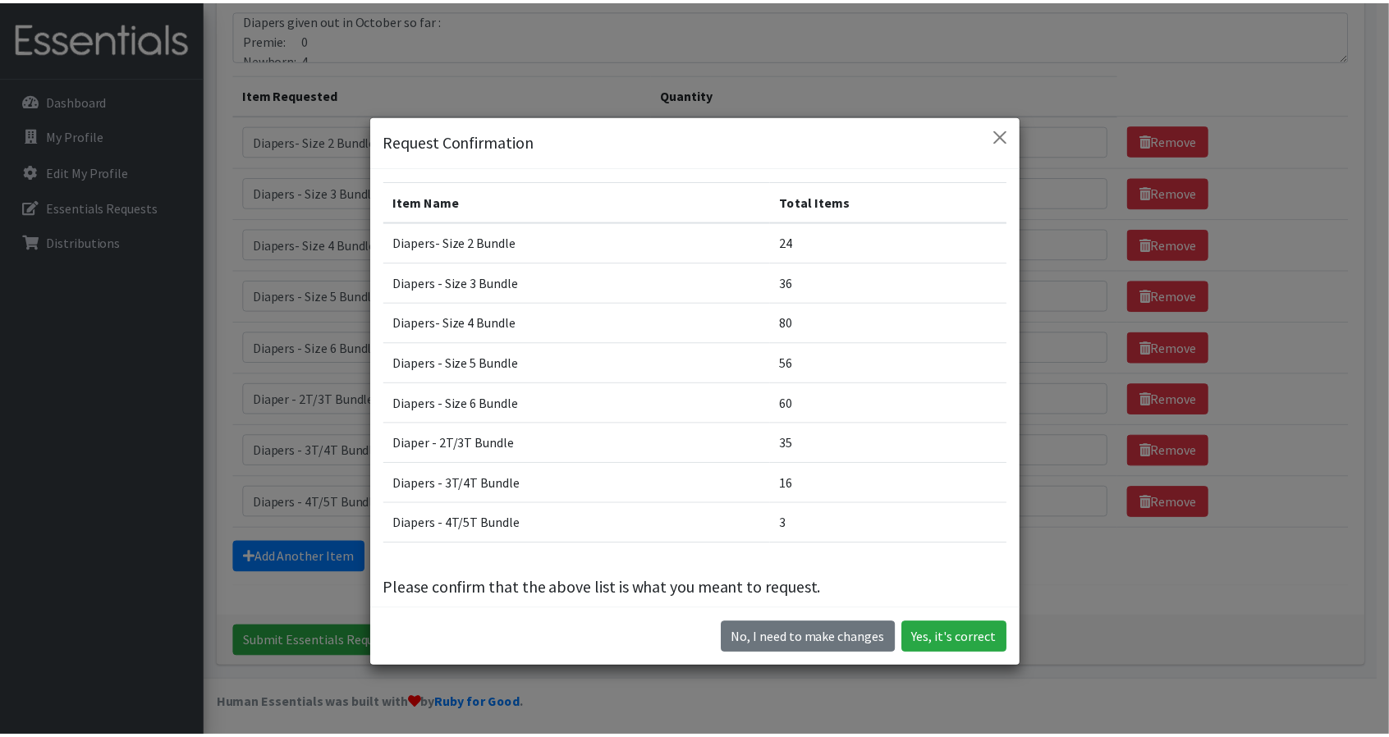
scroll to position [3, 0]
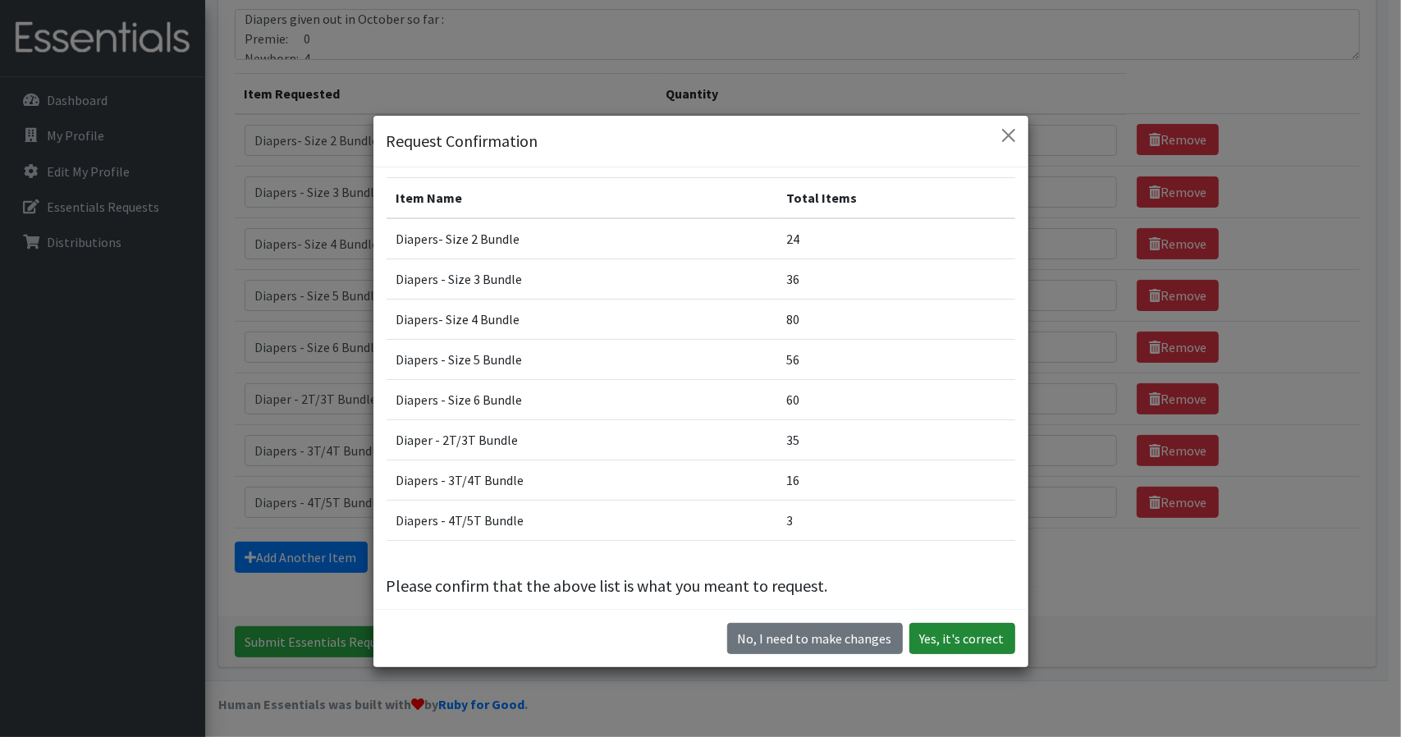
click at [954, 644] on button "Yes, it's correct" at bounding box center [963, 638] width 106 height 31
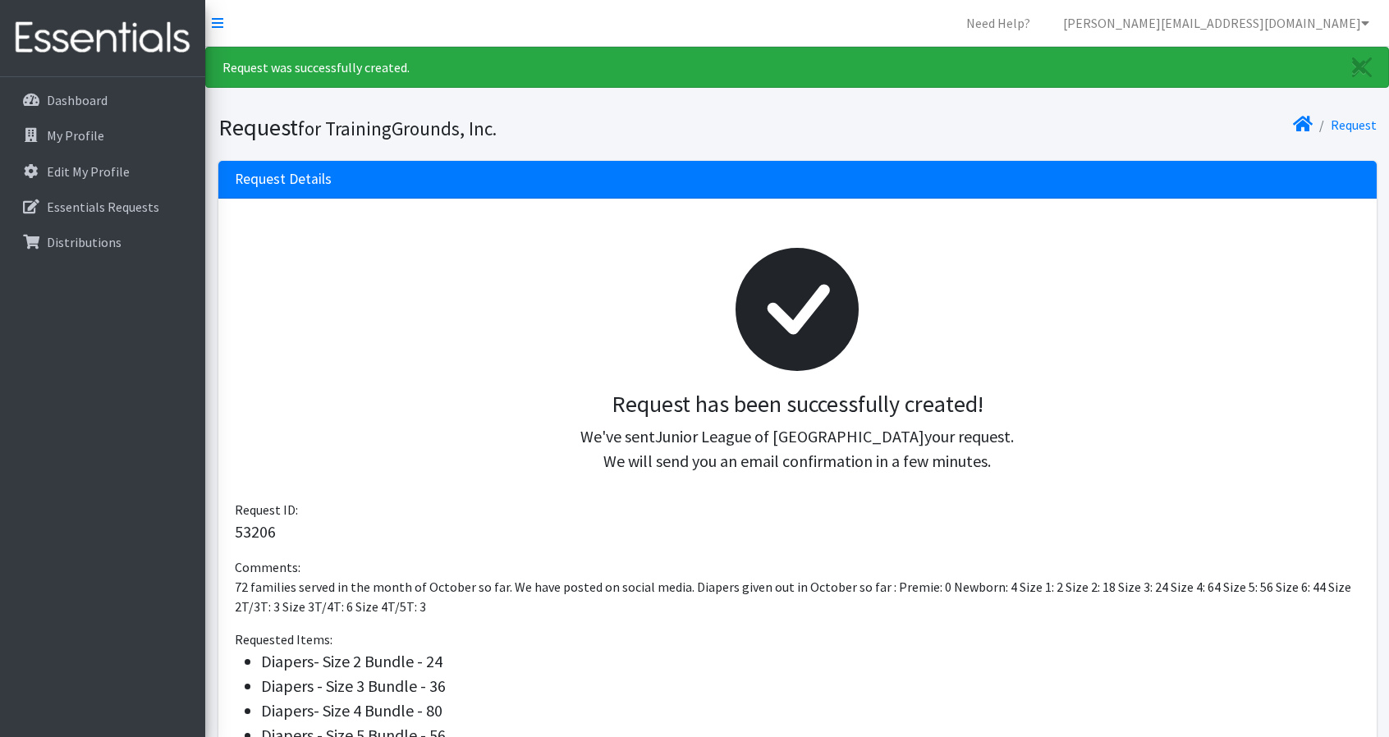
scroll to position [185, 0]
